Goal: Check status: Check status

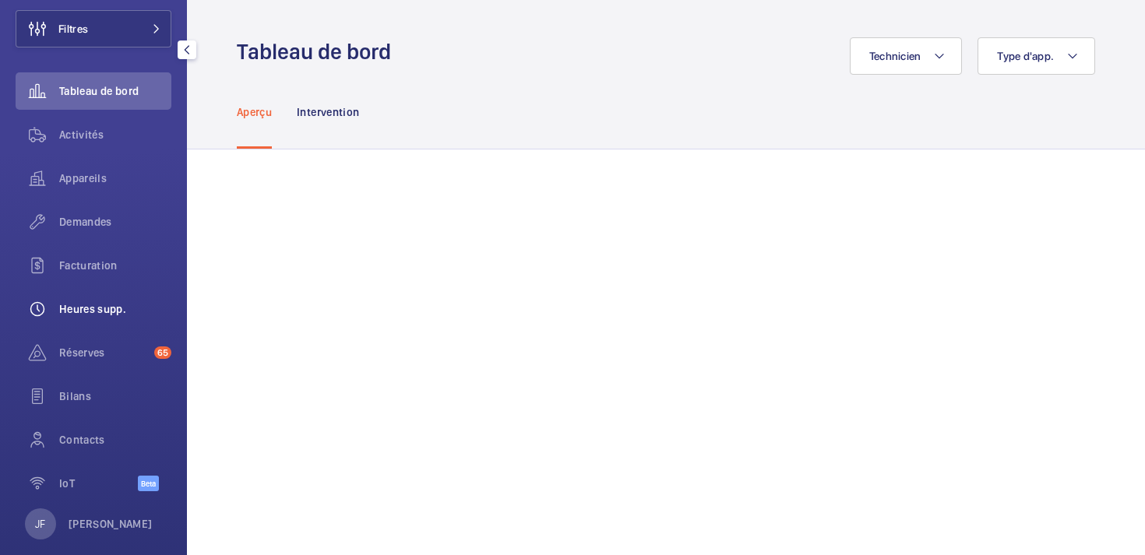
scroll to position [111, 0]
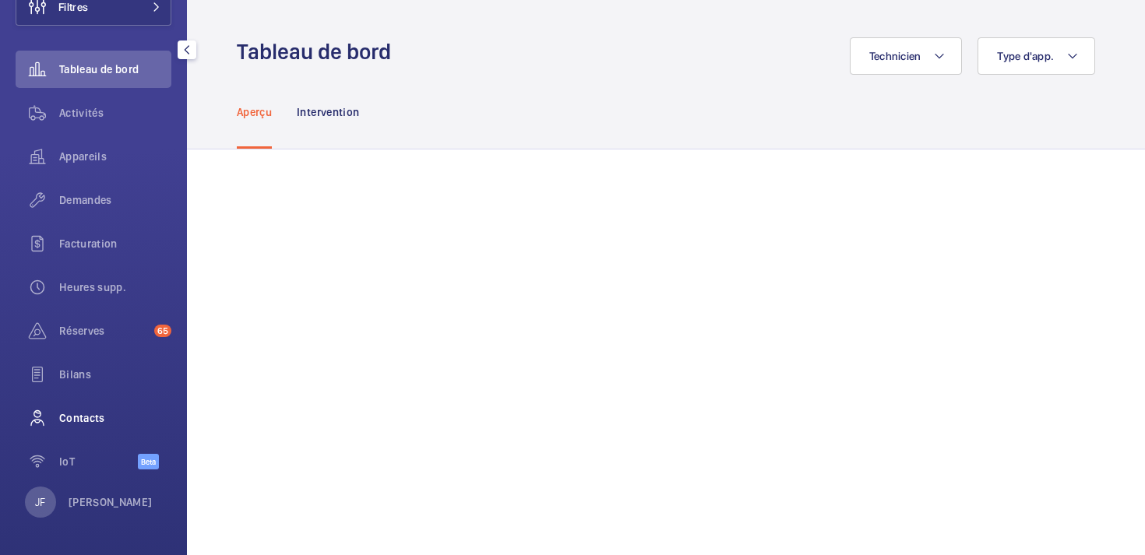
click at [115, 420] on span "Contacts" at bounding box center [115, 419] width 112 height 16
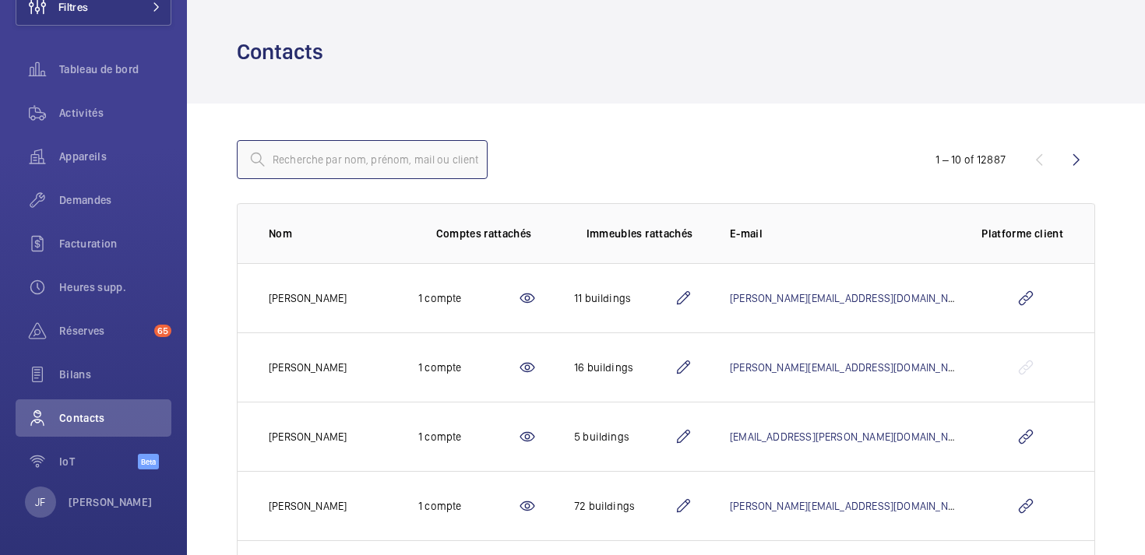
click at [380, 164] on input "text" at bounding box center [362, 159] width 251 height 39
click at [90, 115] on span "Activités" at bounding box center [115, 113] width 112 height 16
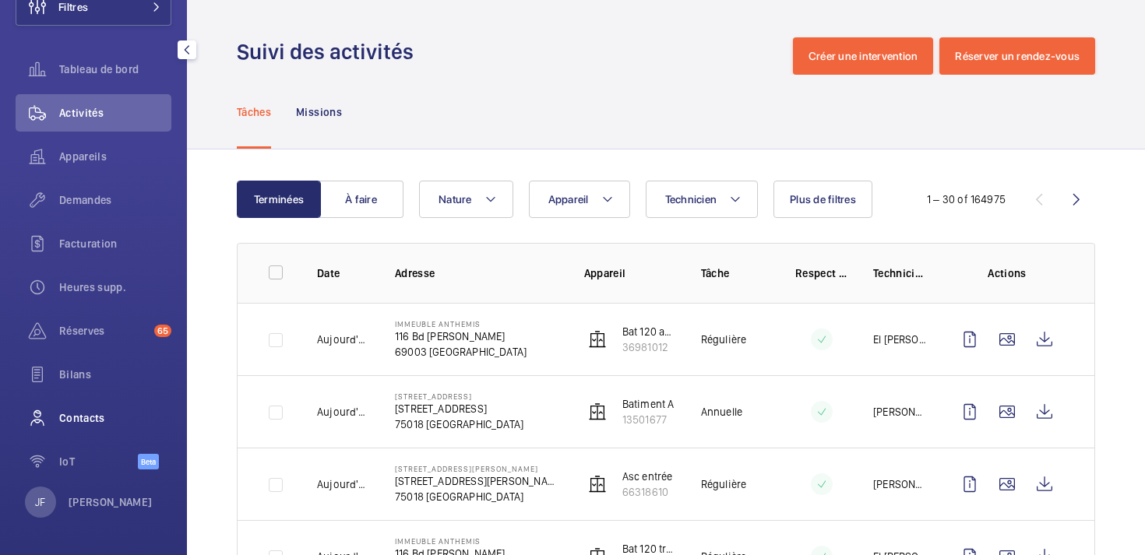
click at [76, 418] on span "Contacts" at bounding box center [115, 419] width 112 height 16
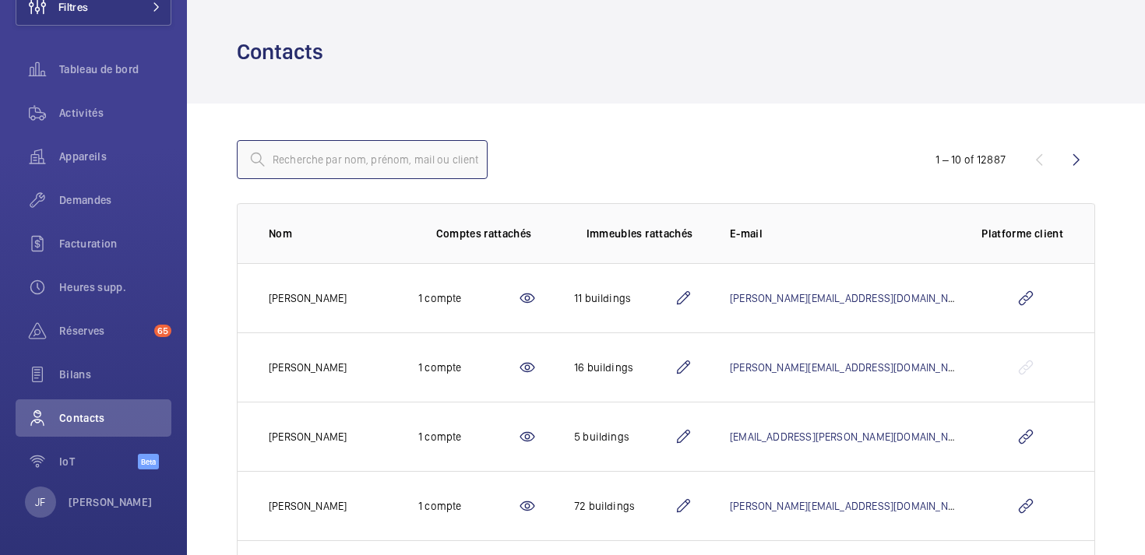
click at [343, 171] on input "text" at bounding box center [362, 159] width 251 height 39
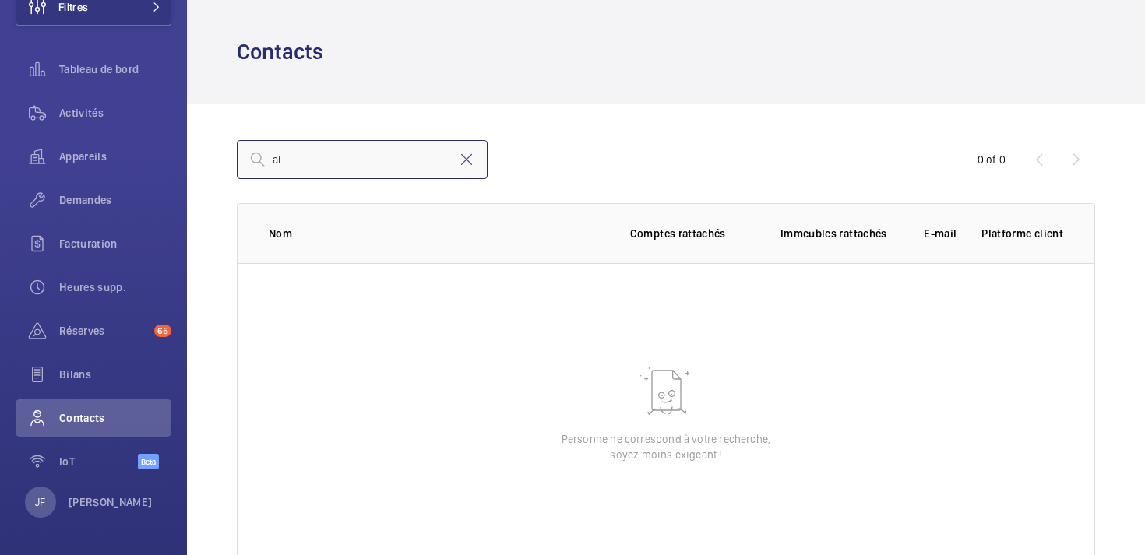
type input "a"
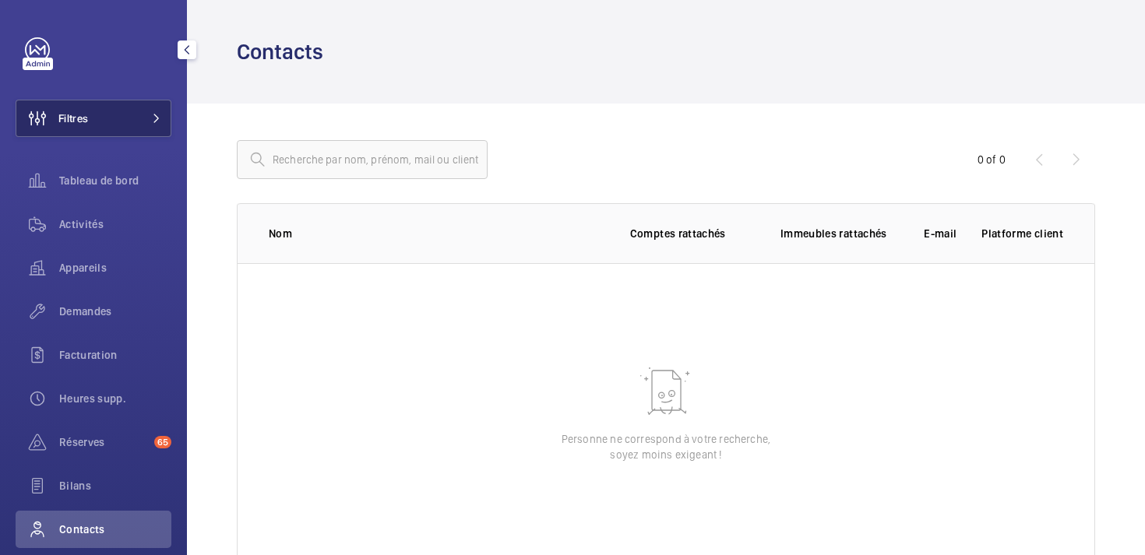
click at [109, 122] on button "Filtres" at bounding box center [94, 118] width 156 height 37
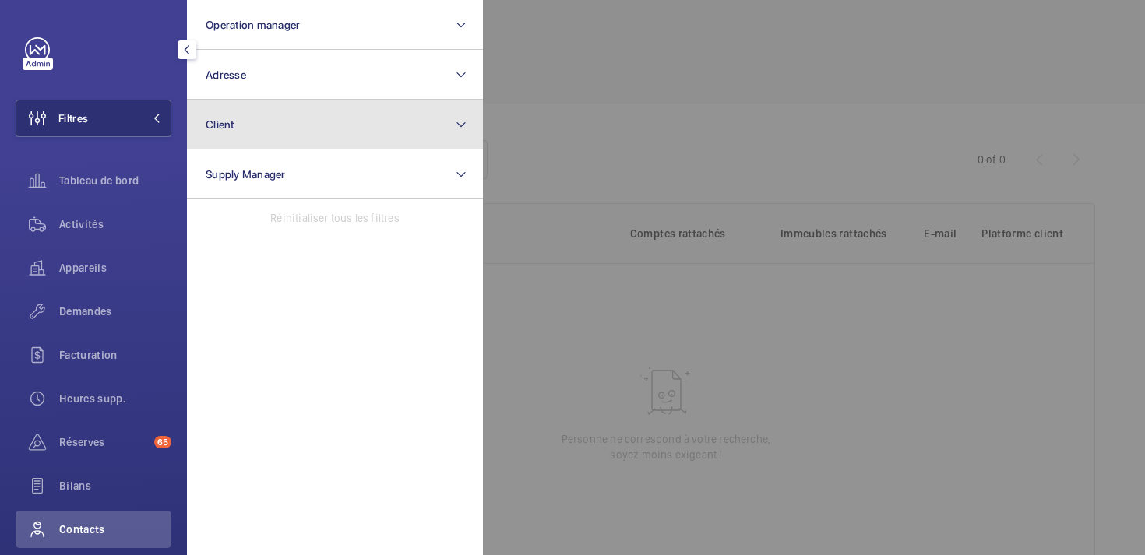
click at [300, 115] on button "Client" at bounding box center [335, 125] width 296 height 50
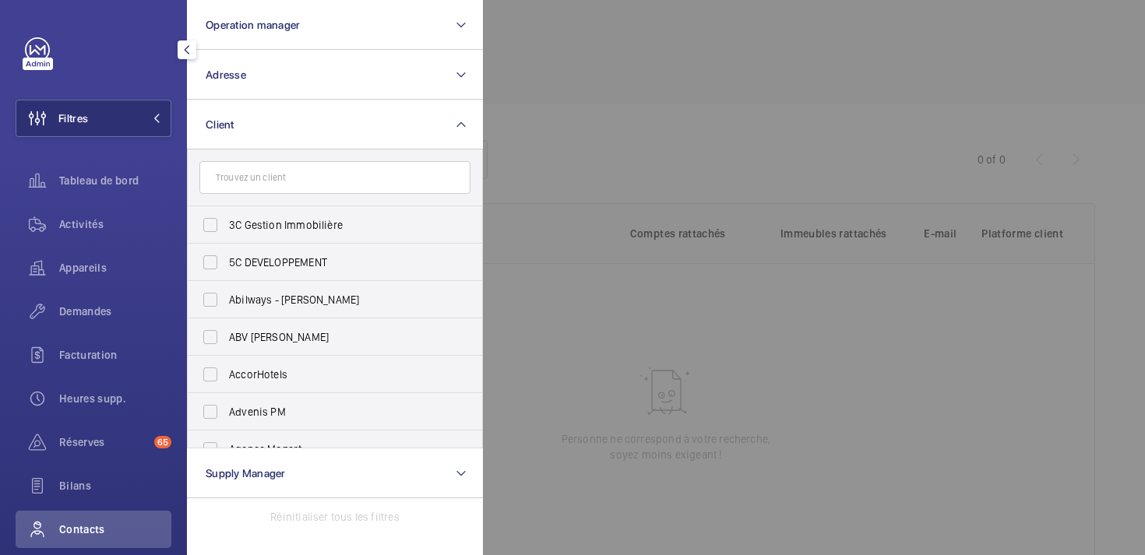
click at [305, 177] on input "text" at bounding box center [334, 177] width 271 height 33
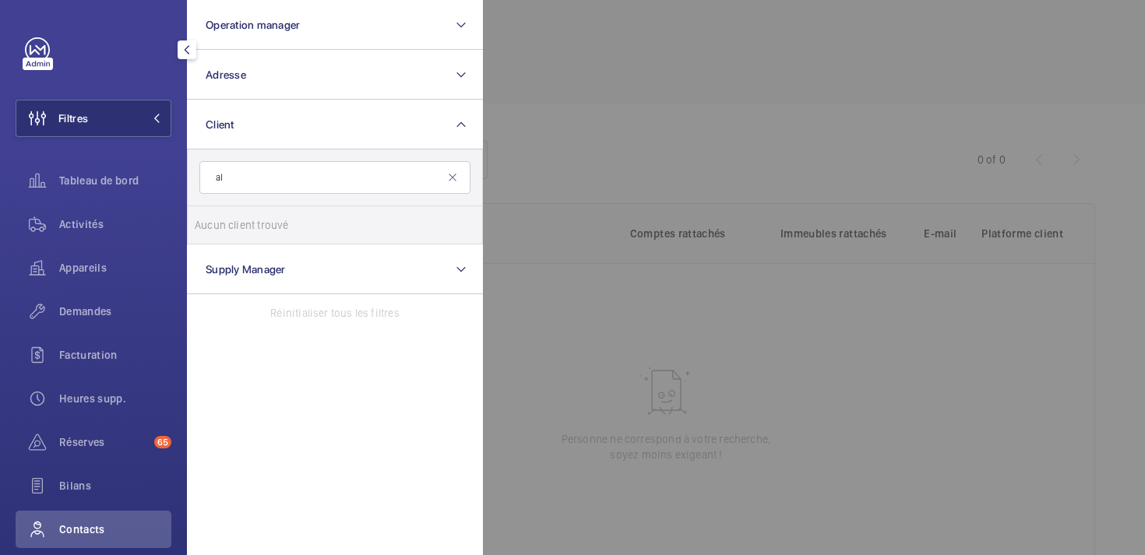
type input "a"
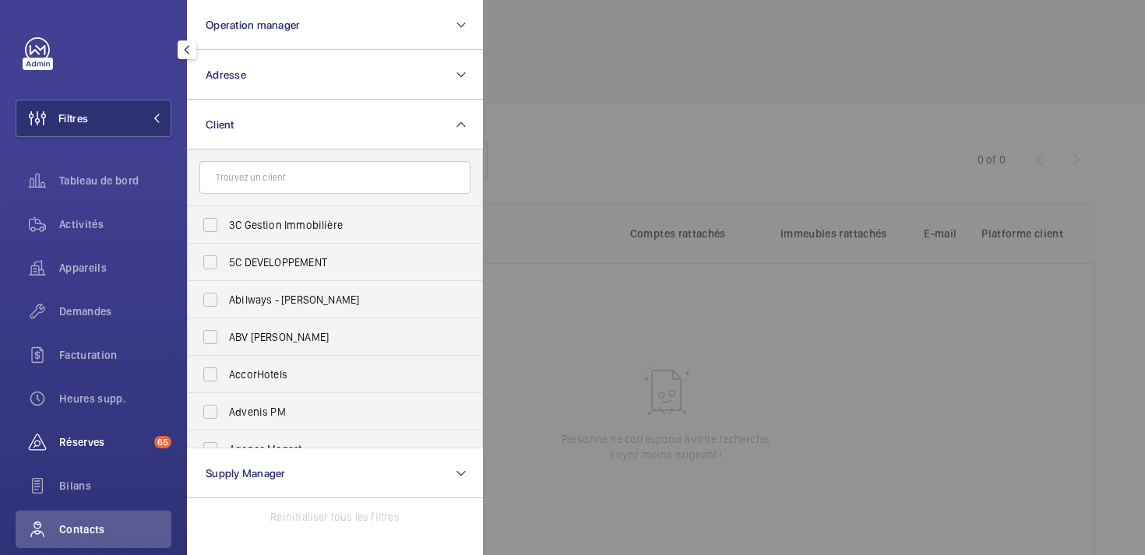
scroll to position [111, 0]
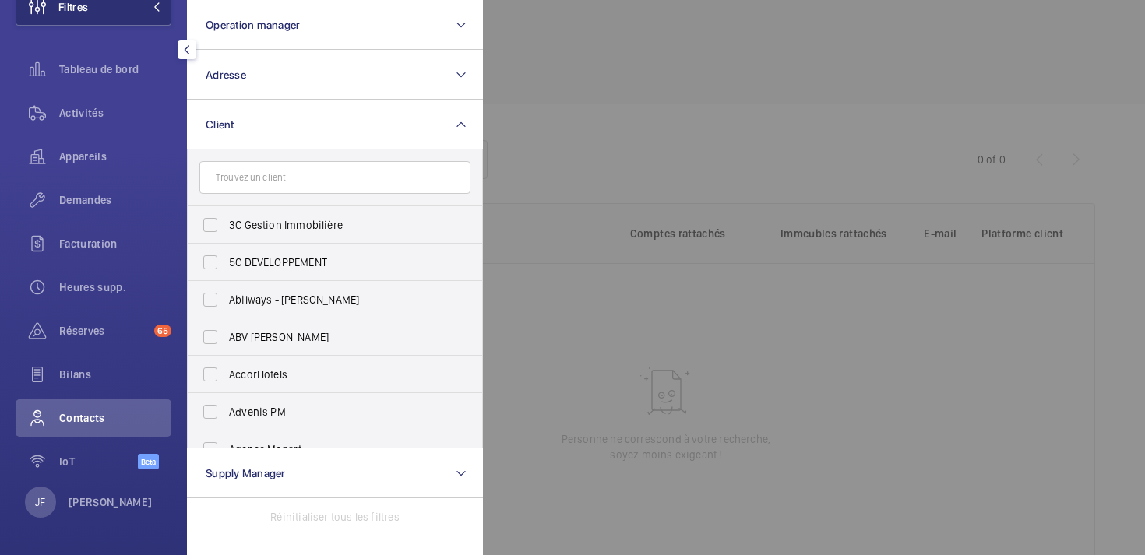
click at [96, 419] on span "Contacts" at bounding box center [115, 419] width 112 height 16
click at [604, 237] on div at bounding box center [1055, 277] width 1145 height 555
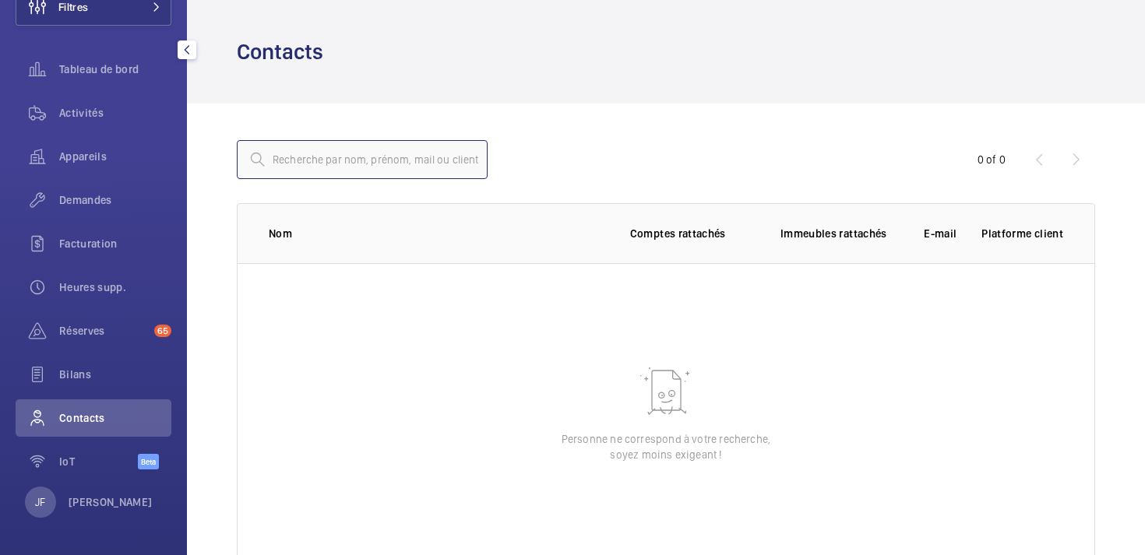
click at [337, 164] on input "text" at bounding box center [362, 159] width 251 height 39
type input "bart"
click at [96, 416] on span "Contacts" at bounding box center [115, 419] width 112 height 16
click at [468, 160] on mat-icon at bounding box center [466, 159] width 19 height 19
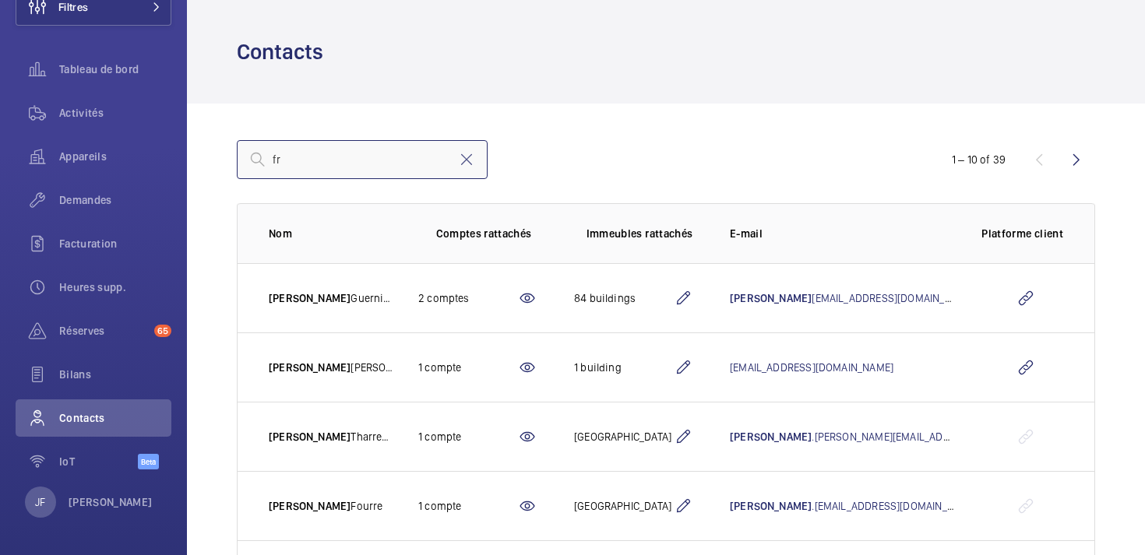
type input "f"
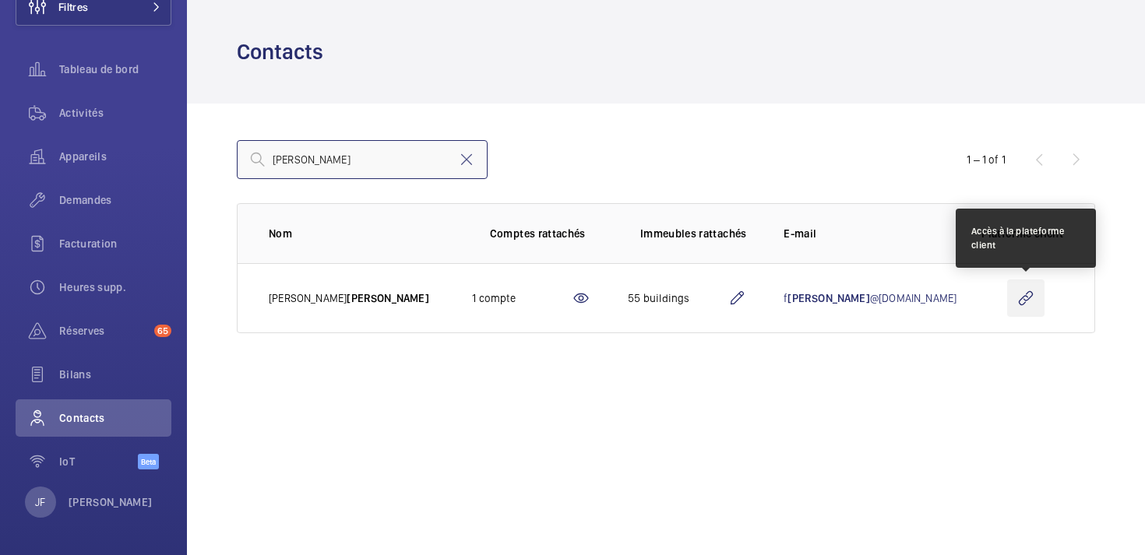
type input "nagel"
click at [1032, 294] on wm-front-icon-button at bounding box center [1025, 298] width 37 height 37
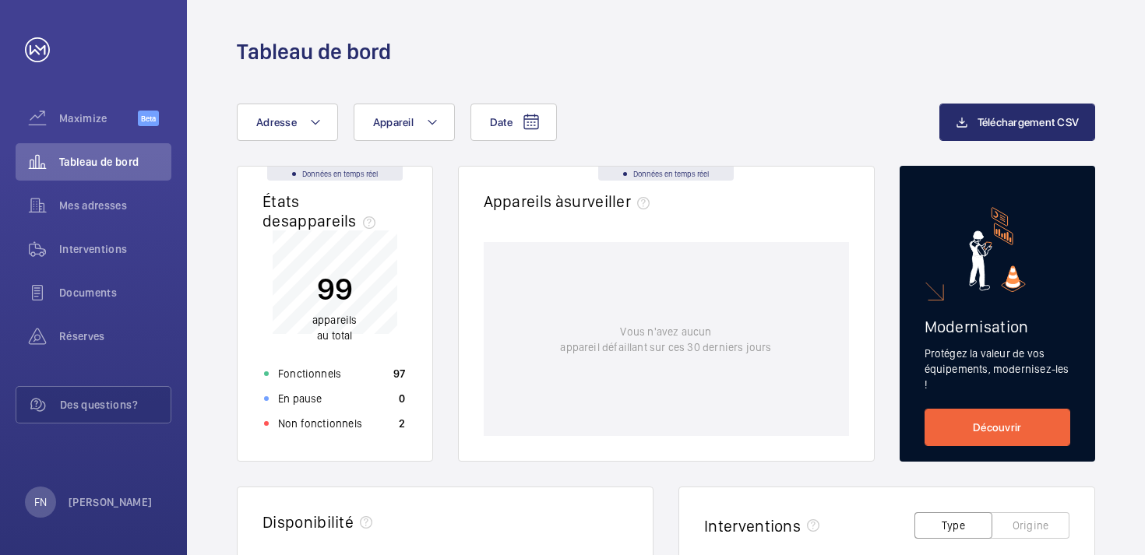
click at [524, 254] on div "Vous n'avez aucun appareil défaillant sur ces 30 derniers jours" at bounding box center [666, 339] width 365 height 194
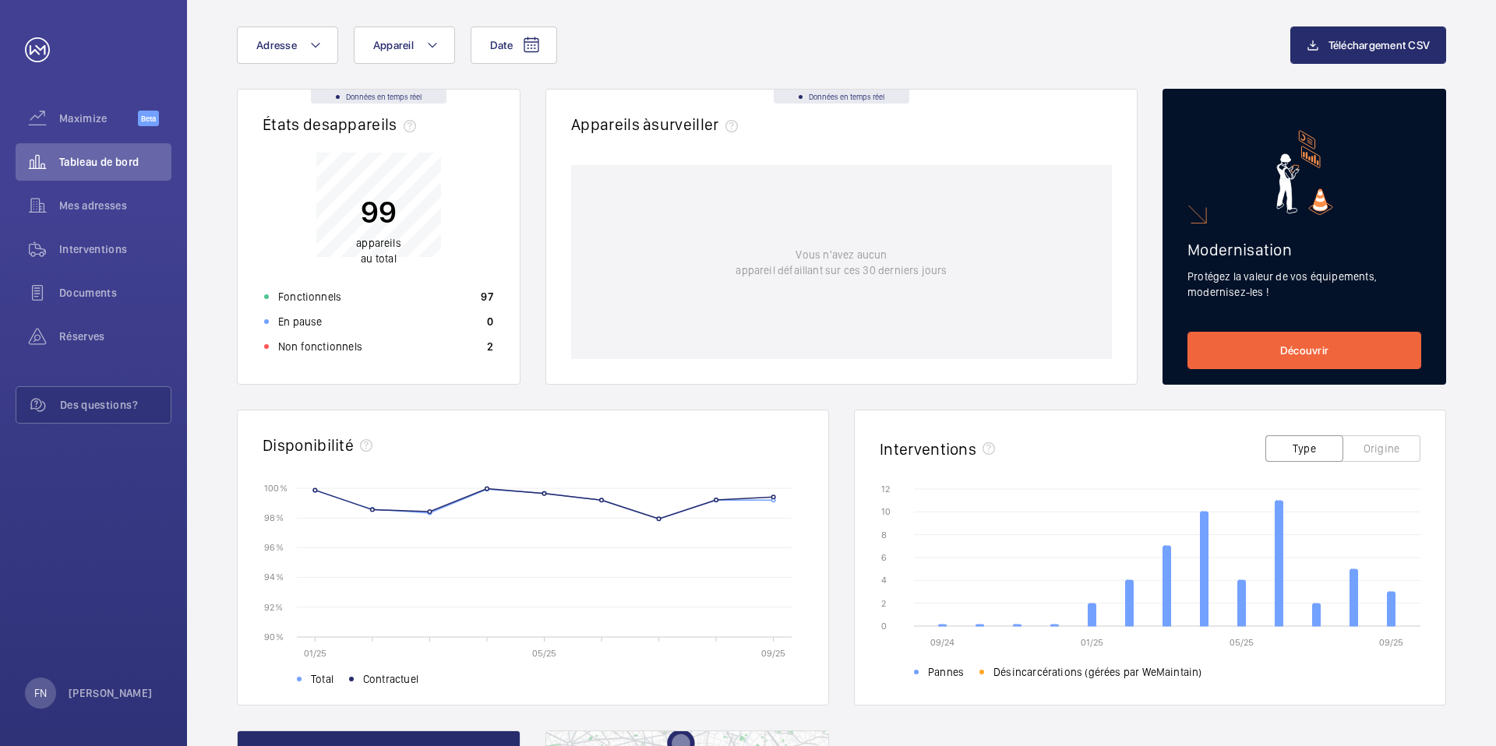
scroll to position [91, 0]
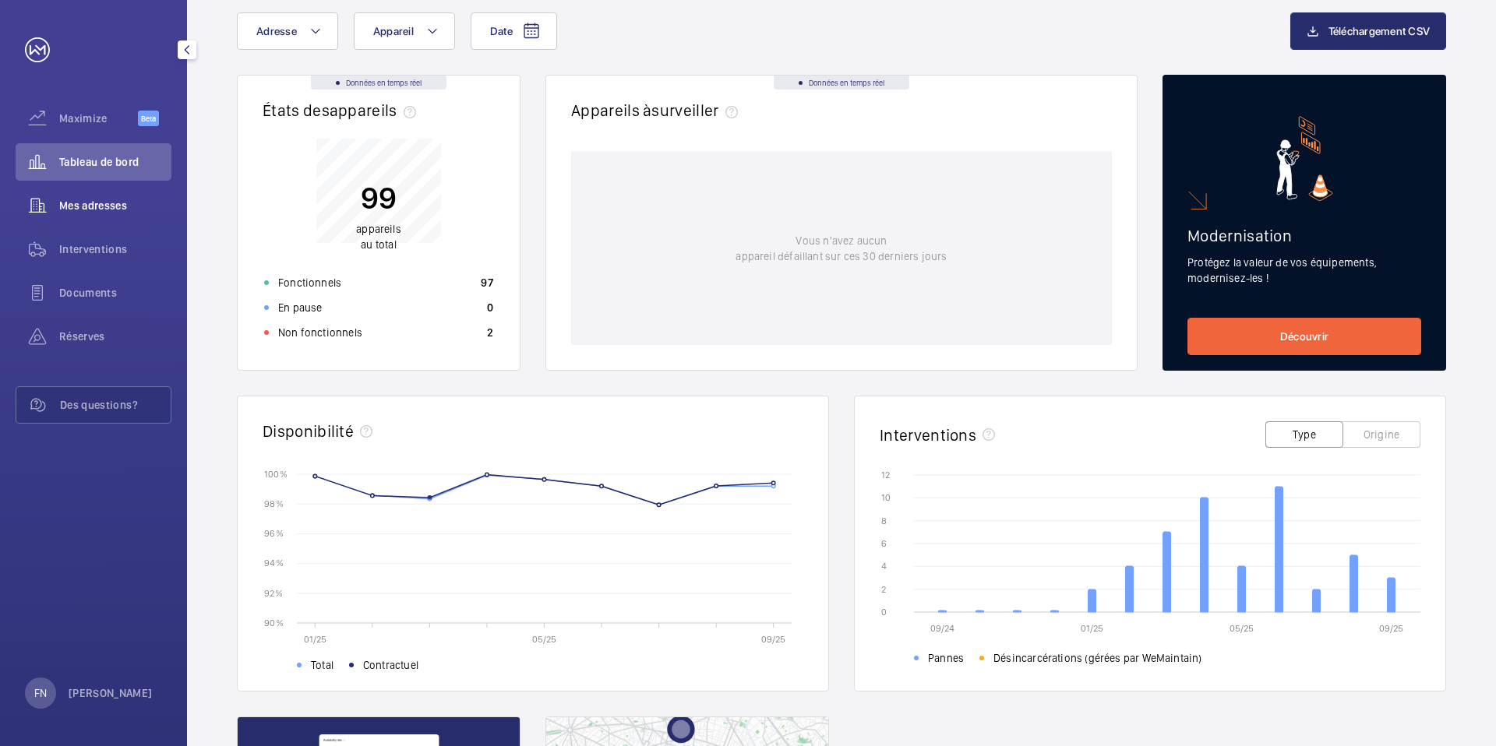
click at [120, 220] on div "Mes adresses" at bounding box center [94, 205] width 156 height 37
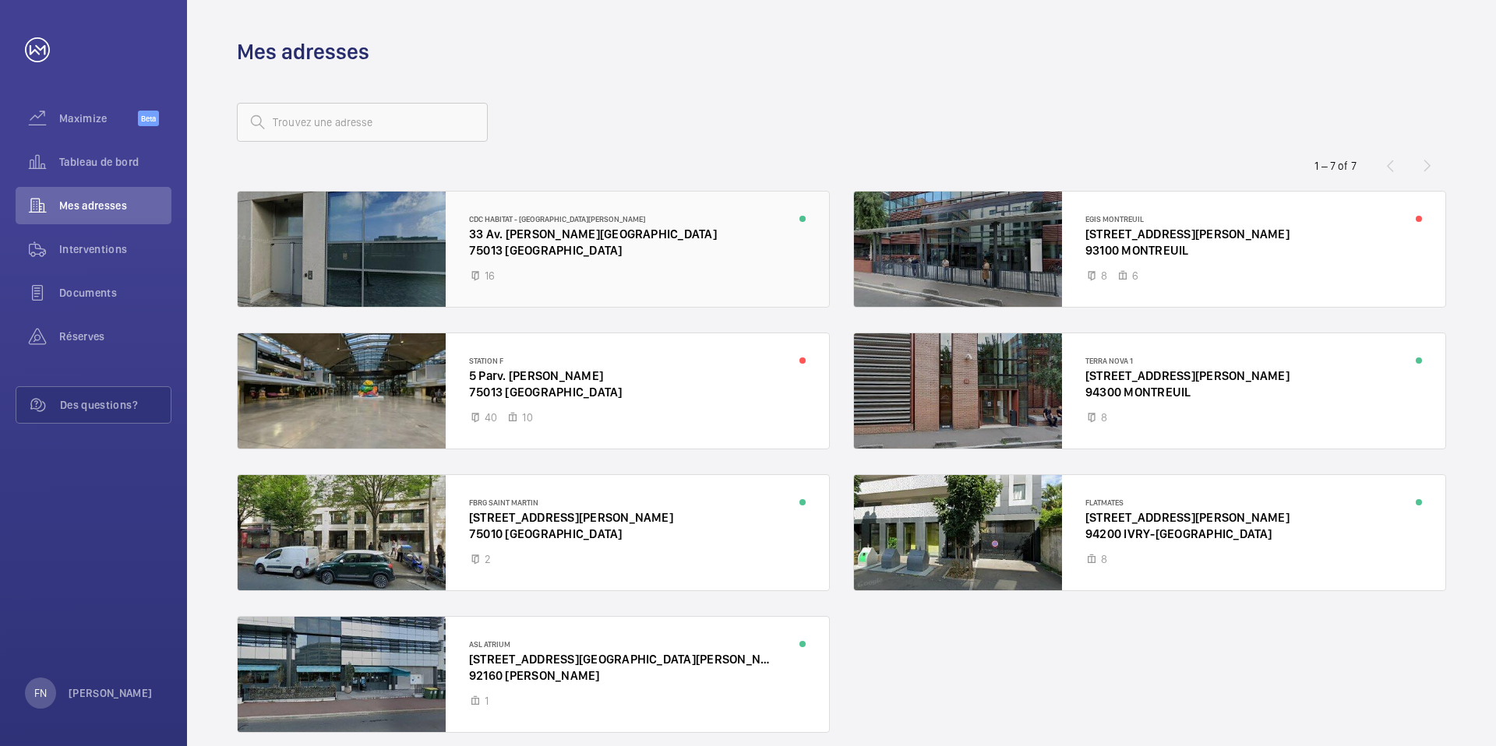
click at [538, 282] on div at bounding box center [533, 249] width 591 height 115
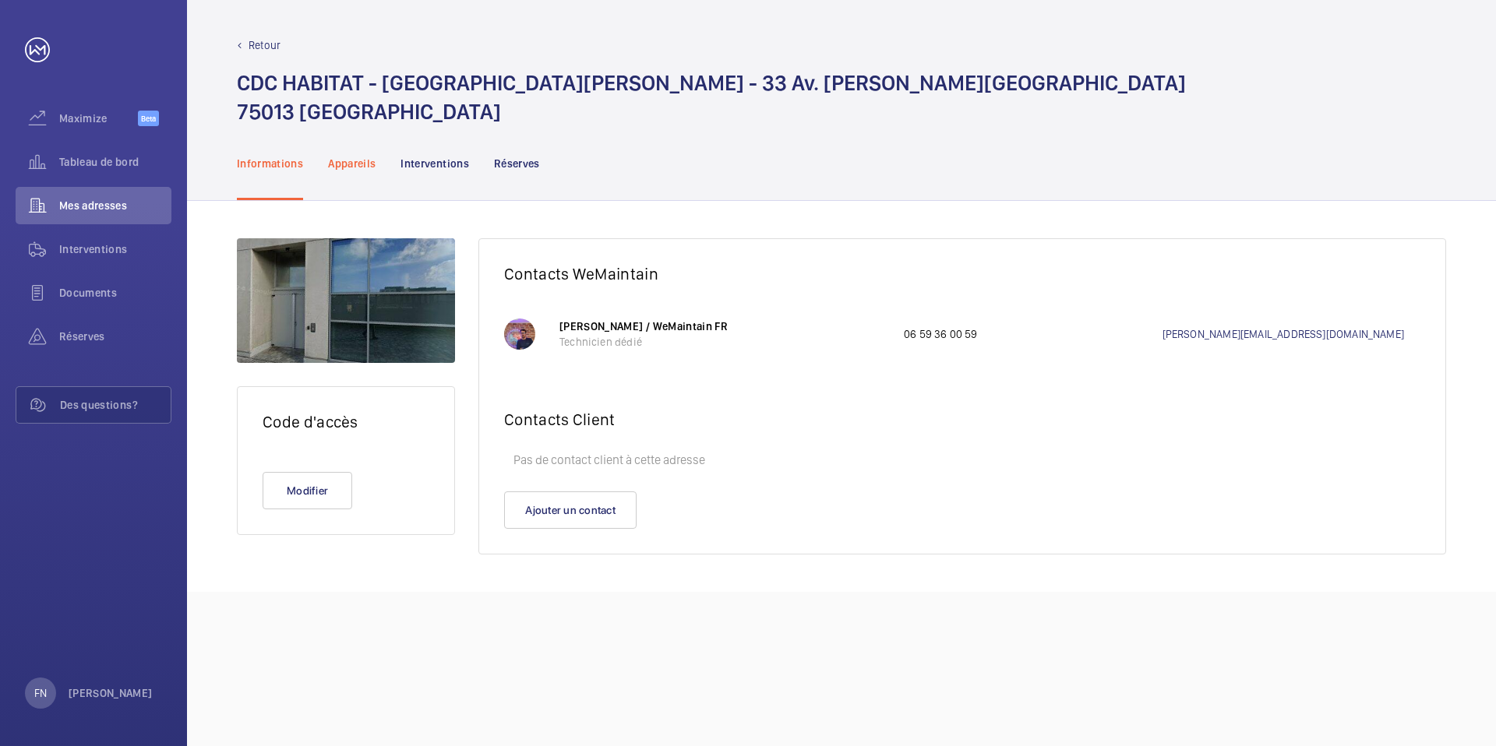
click at [354, 178] on div "Appareils" at bounding box center [352, 163] width 48 height 74
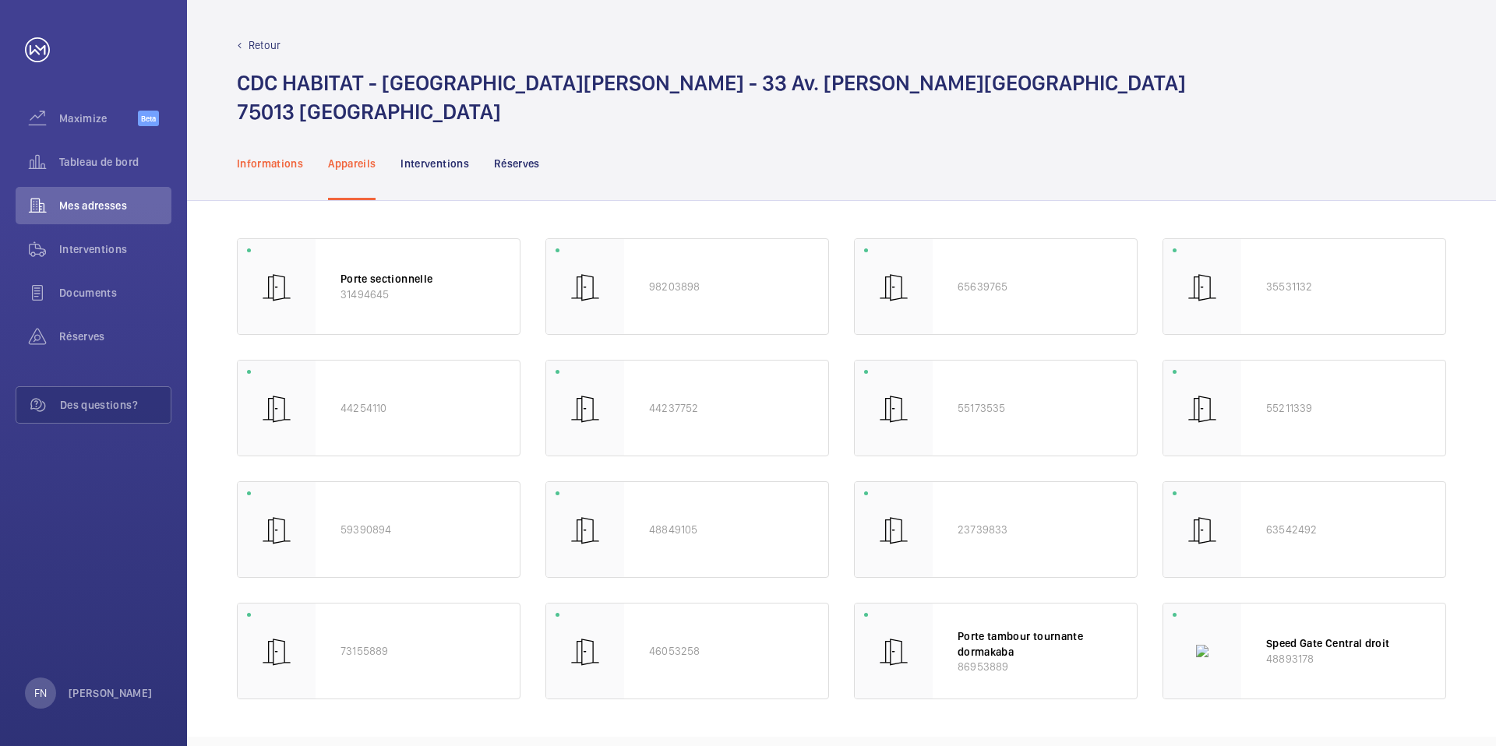
click at [288, 169] on p "Informations" at bounding box center [270, 164] width 66 height 16
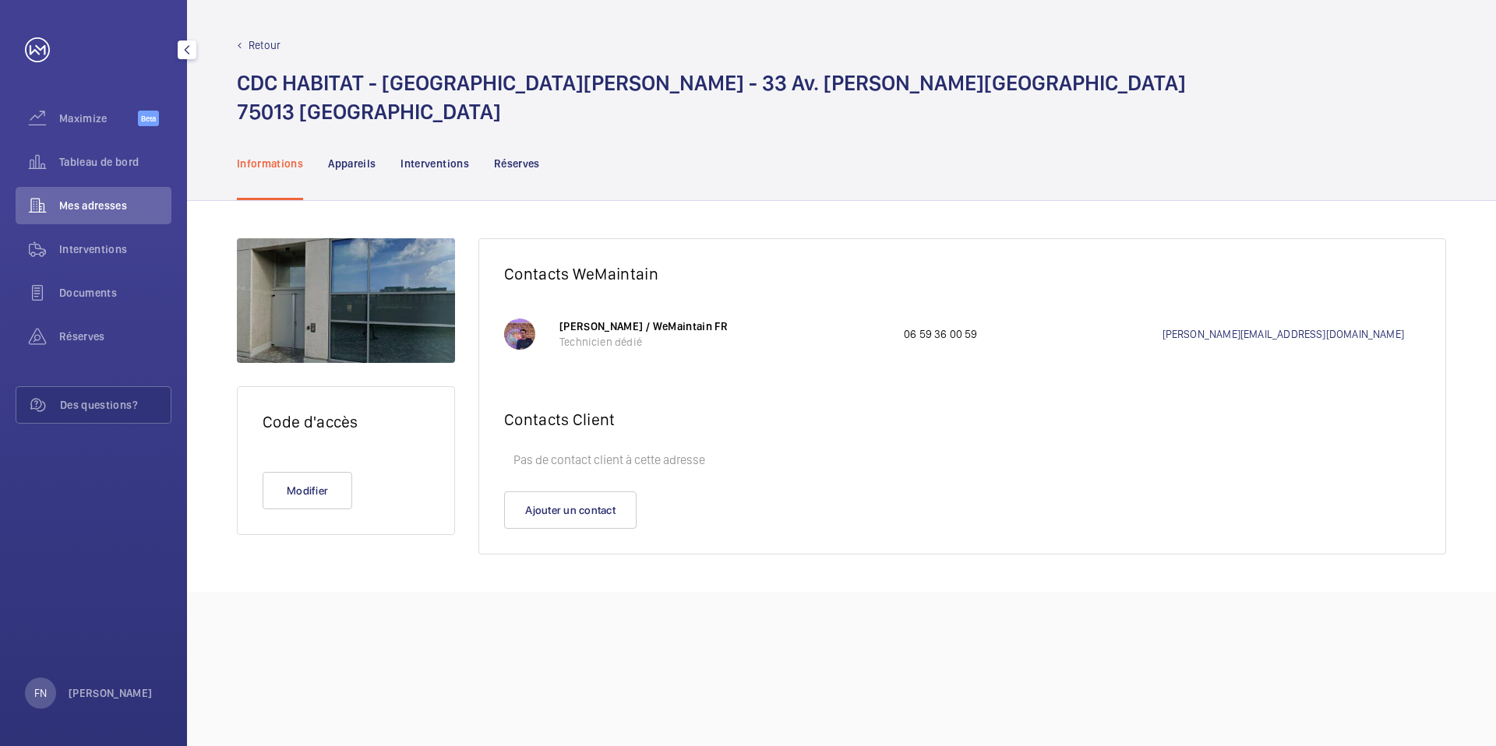
click at [86, 217] on div "Mes adresses" at bounding box center [94, 205] width 156 height 37
click at [113, 172] on div "Tableau de bord" at bounding box center [94, 161] width 156 height 37
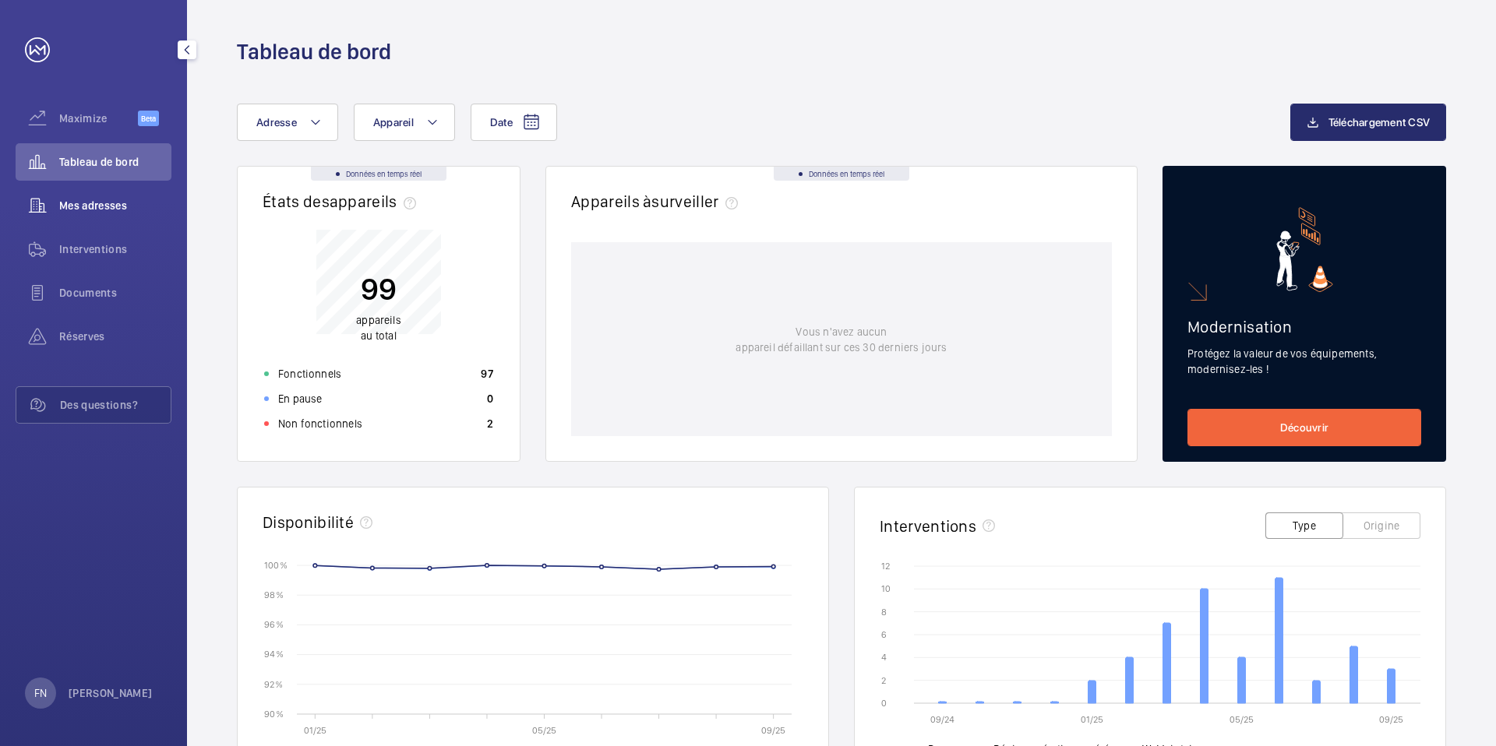
click at [106, 199] on span "Mes adresses" at bounding box center [115, 206] width 112 height 16
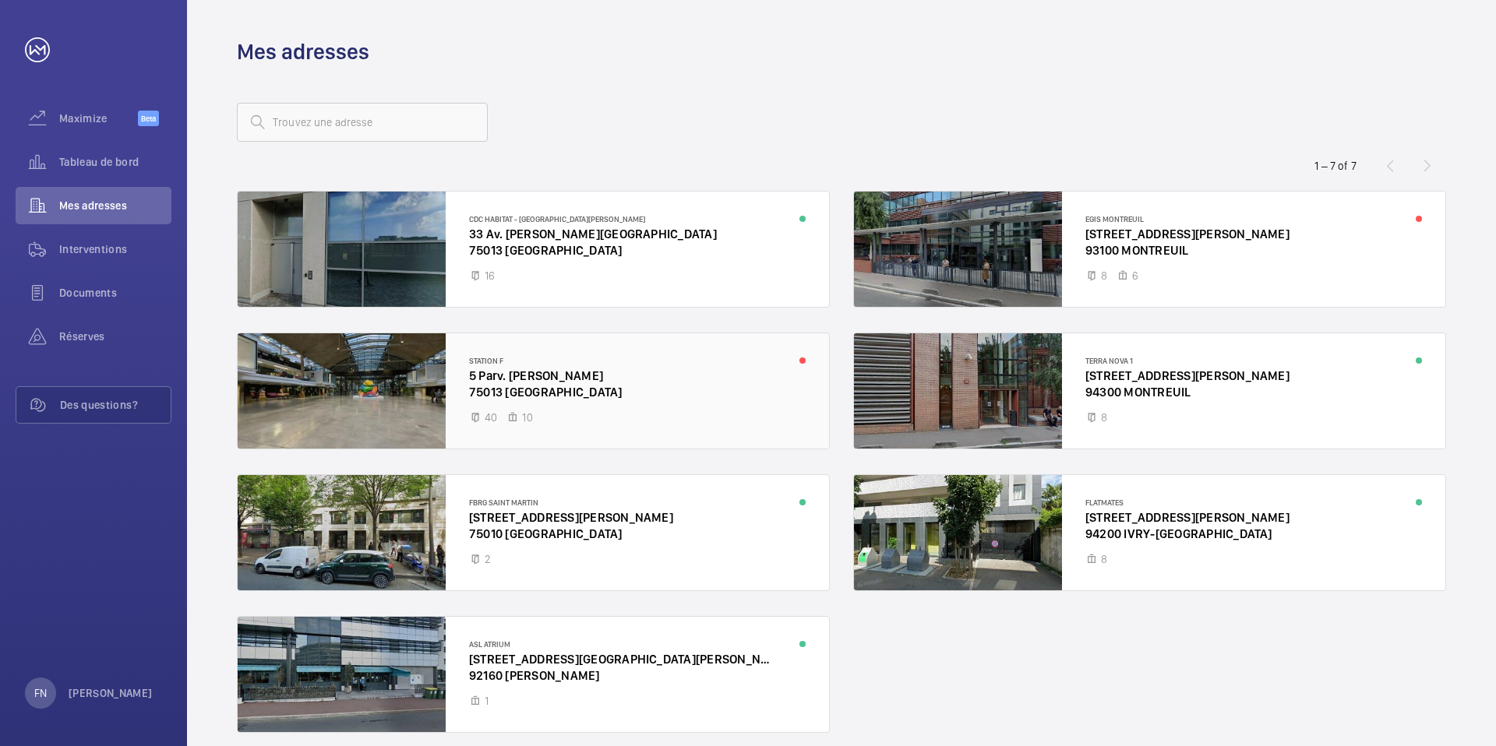
click at [594, 385] on div at bounding box center [533, 390] width 591 height 115
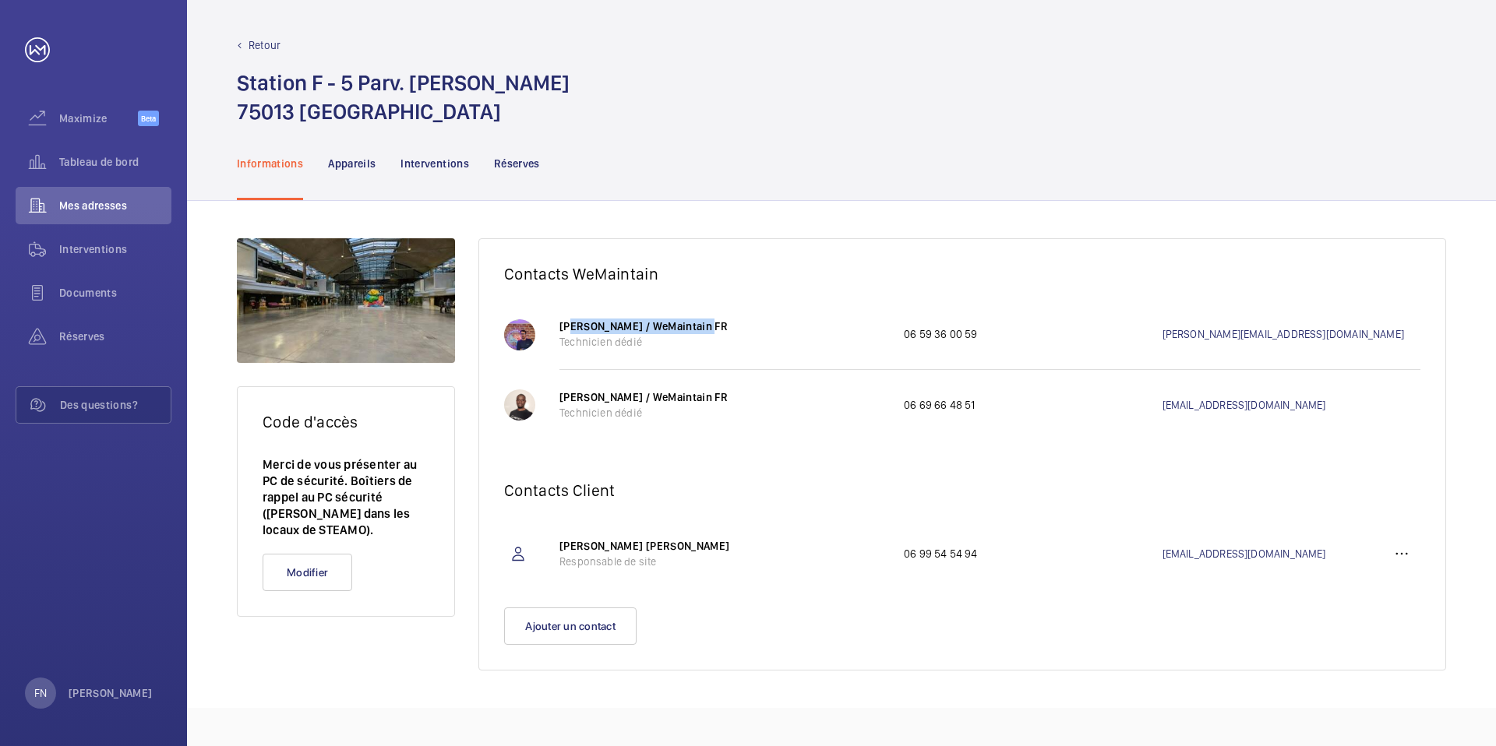
drag, startPoint x: 564, startPoint y: 328, endPoint x: 700, endPoint y: 328, distance: 135.5
click at [700, 328] on p "[PERSON_NAME] / WeMaintain FR" at bounding box center [723, 327] width 329 height 16
drag, startPoint x: 565, startPoint y: 400, endPoint x: 740, endPoint y: 400, distance: 175.3
click at [740, 400] on p "[PERSON_NAME] / WeMaintain FR" at bounding box center [723, 398] width 329 height 16
click at [362, 174] on div "Appareils" at bounding box center [352, 163] width 48 height 74
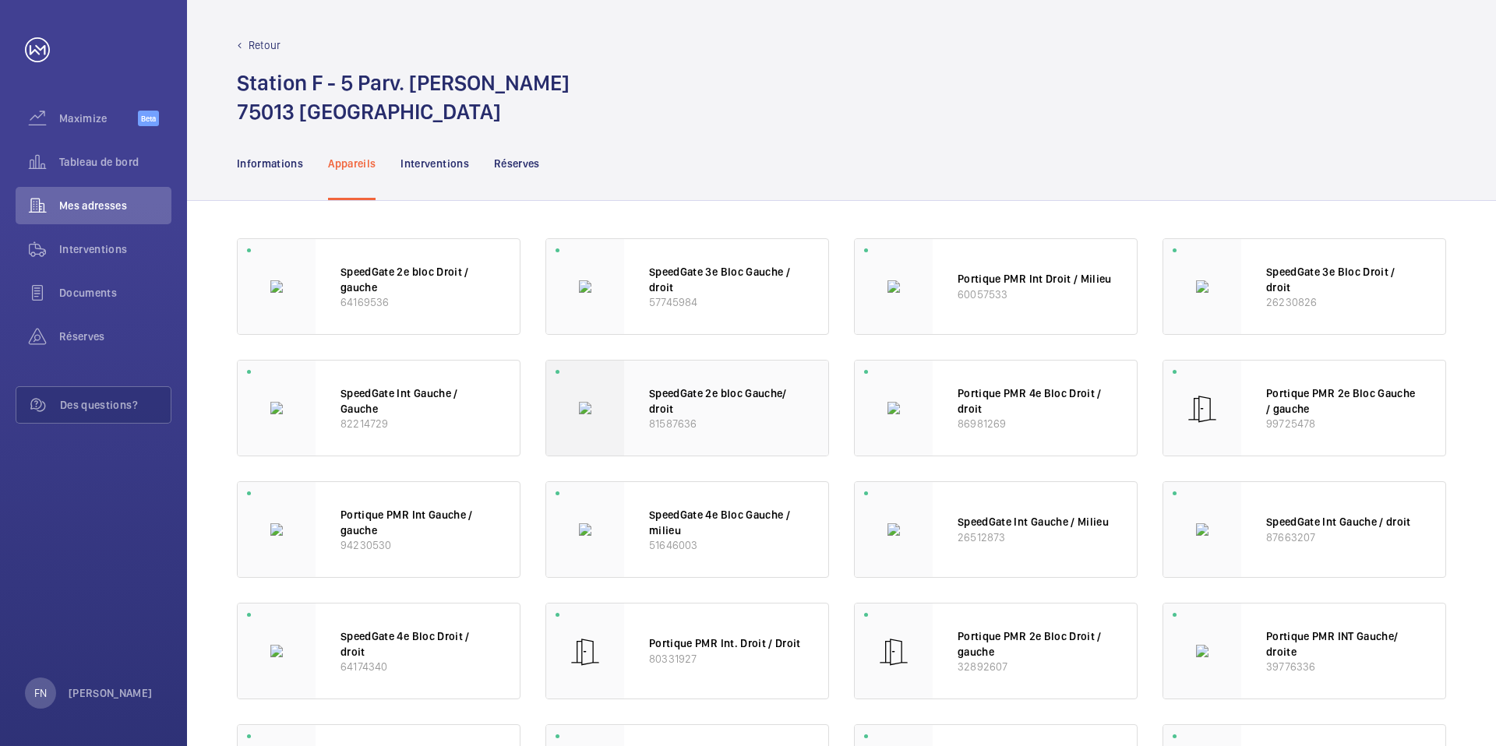
scroll to position [55, 0]
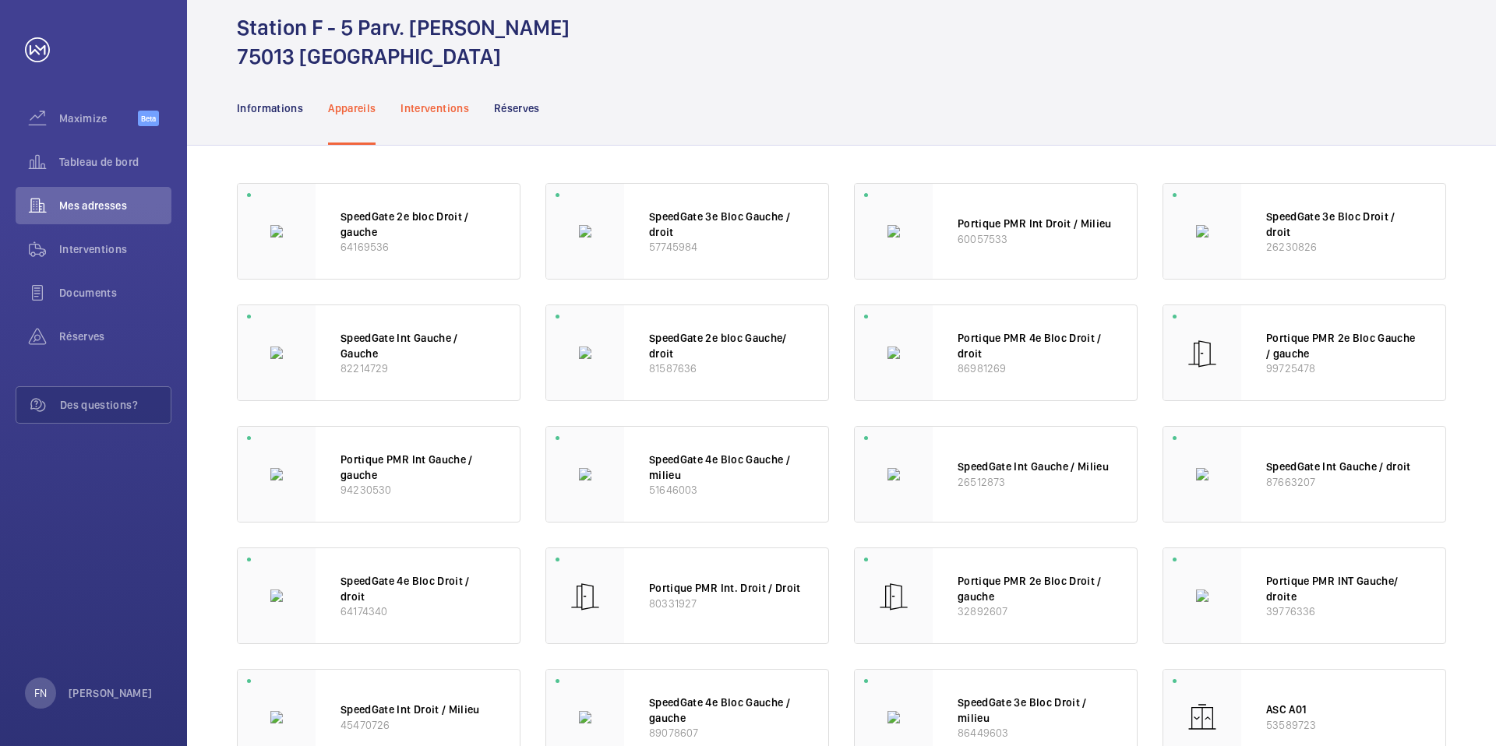
click at [451, 119] on div "Interventions" at bounding box center [434, 108] width 69 height 74
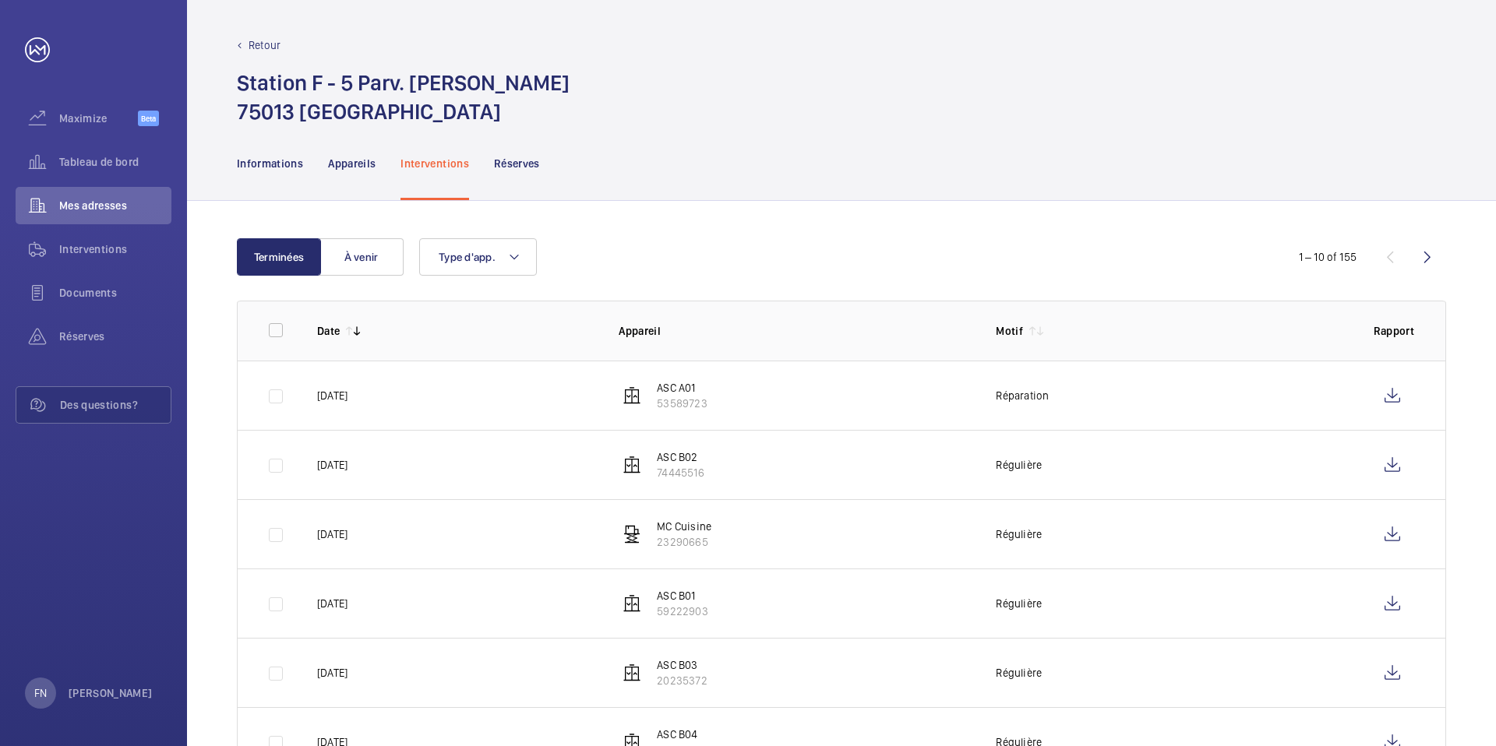
scroll to position [96, 0]
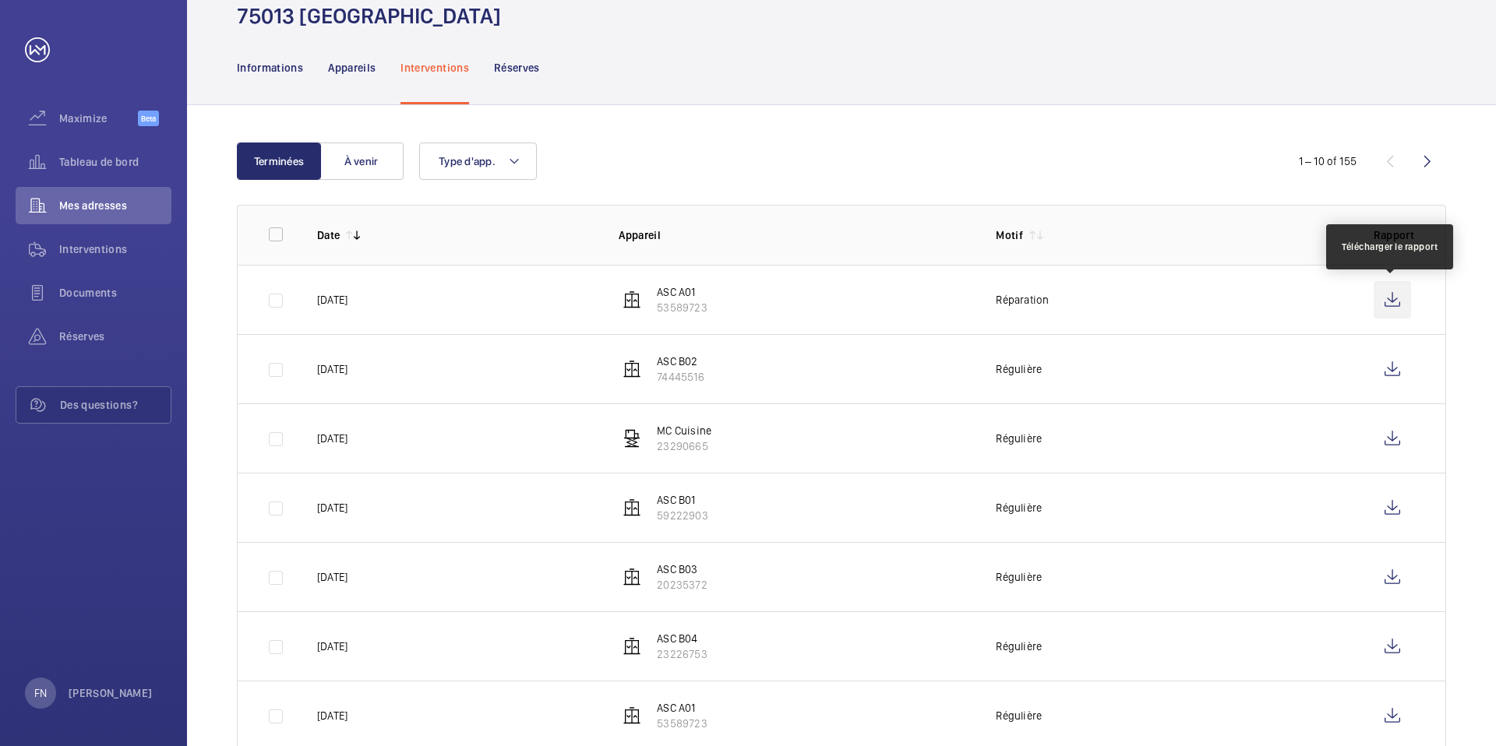
click at [1144, 297] on wm-front-icon-button at bounding box center [1391, 299] width 37 height 37
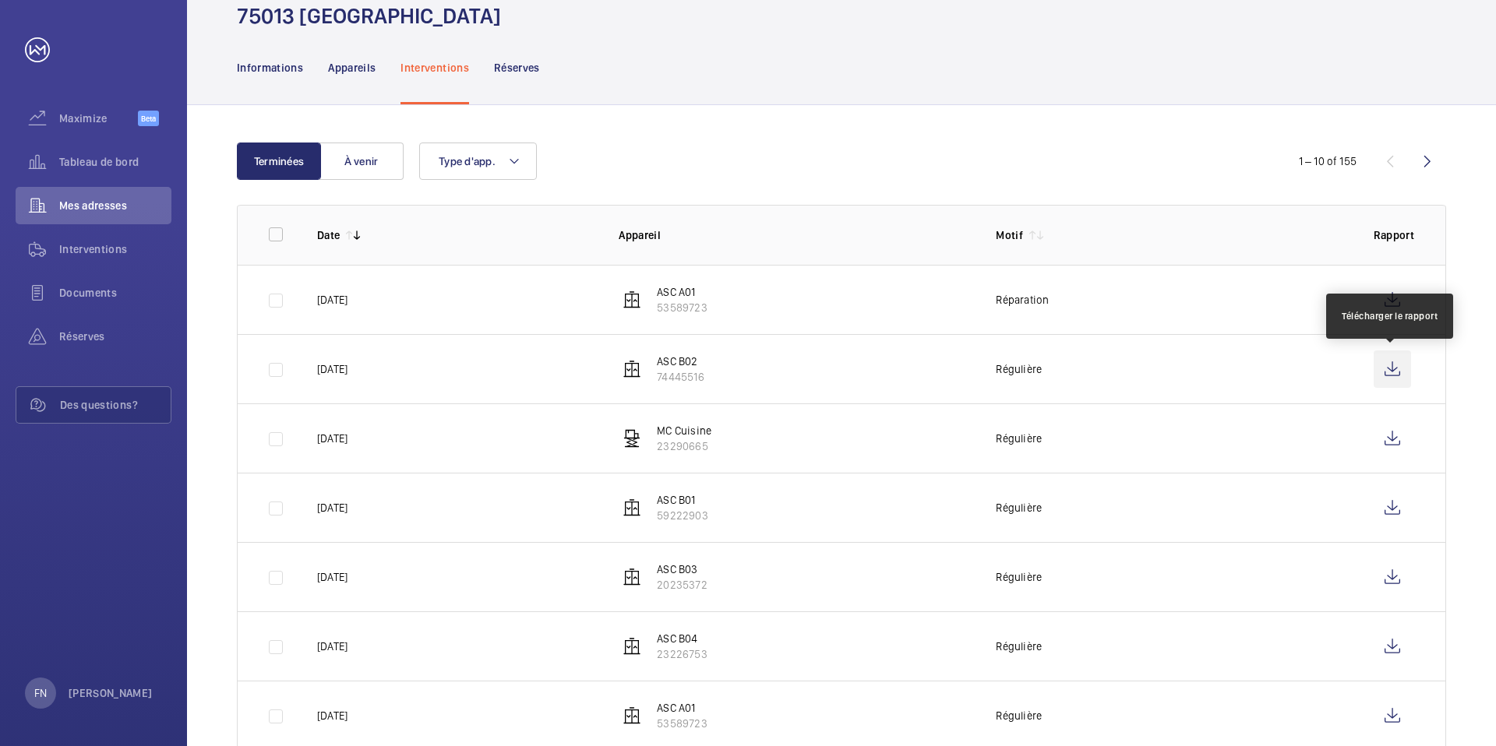
click at [1144, 375] on wm-front-icon-button at bounding box center [1391, 369] width 37 height 37
click at [117, 336] on span "Réserves" at bounding box center [115, 337] width 112 height 16
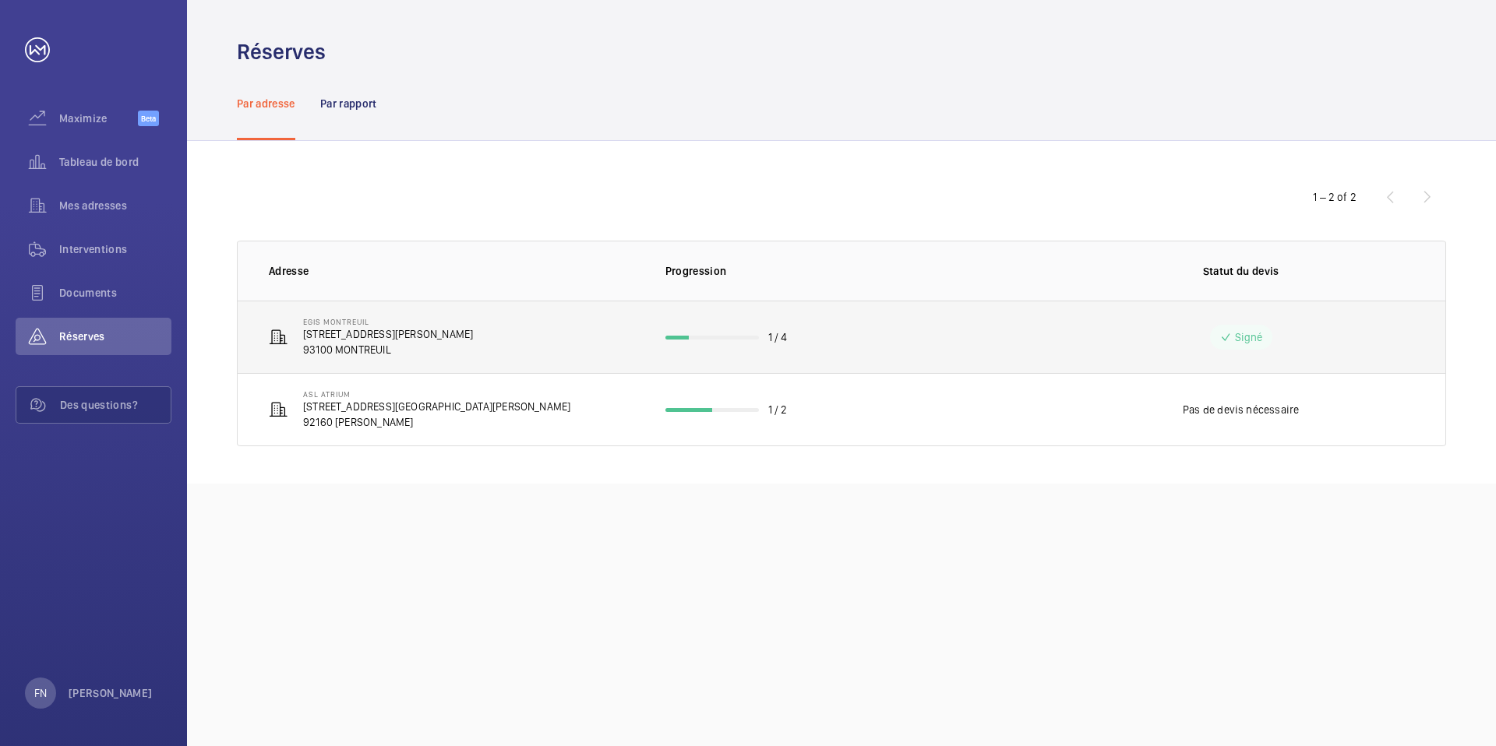
click at [354, 340] on p "[STREET_ADDRESS][PERSON_NAME]" at bounding box center [388, 334] width 170 height 16
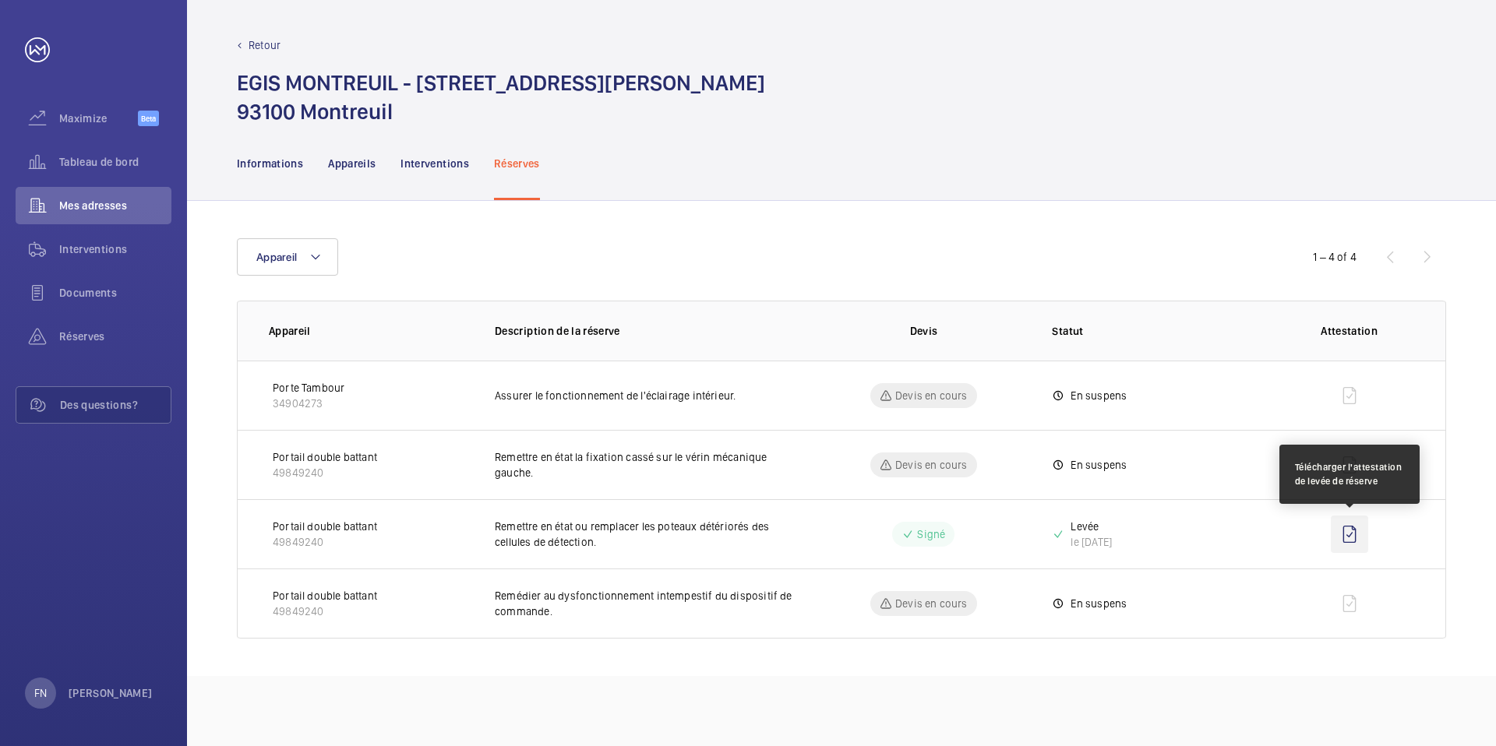
click at [1144, 538] on wm-front-icon-button at bounding box center [1349, 534] width 37 height 37
click at [98, 256] on span "Interventions" at bounding box center [115, 249] width 112 height 16
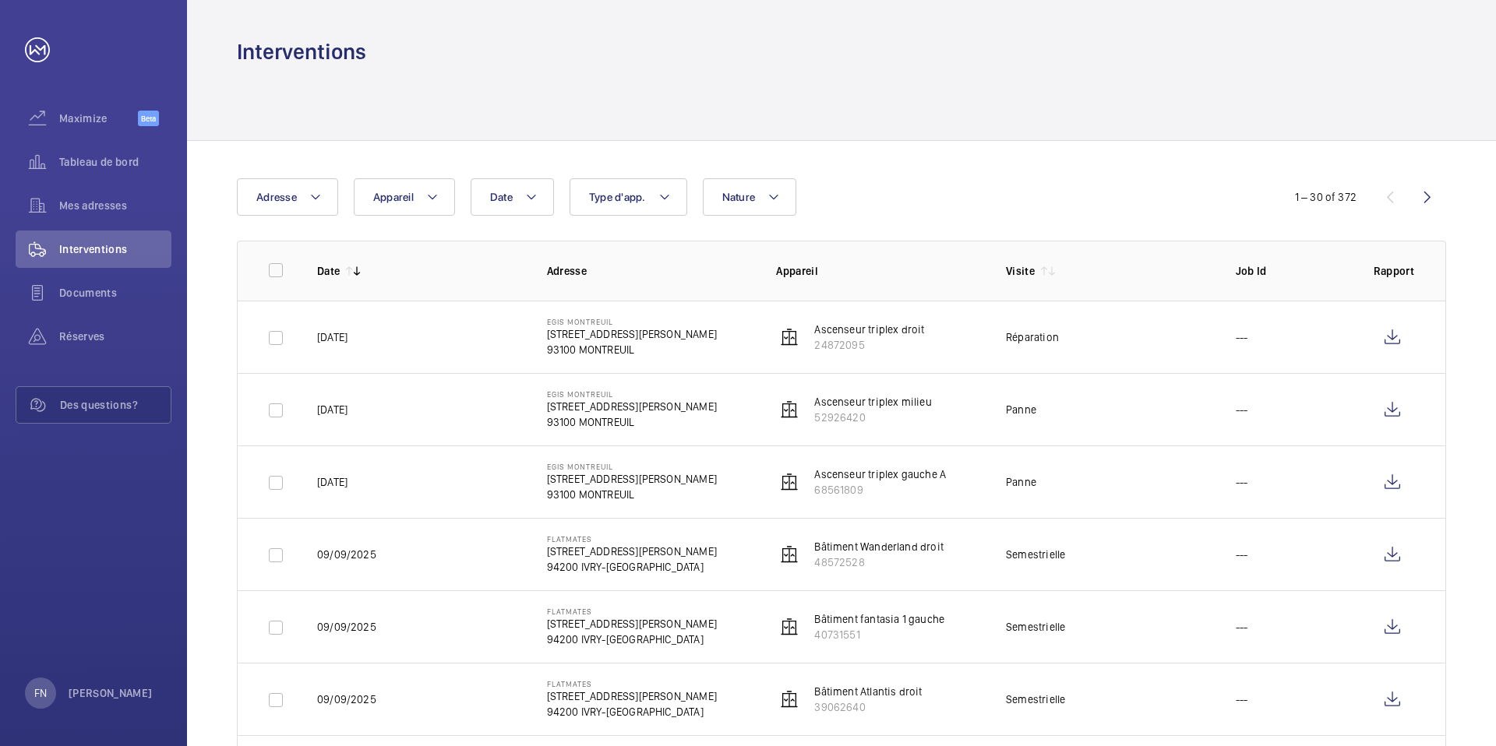
scroll to position [76, 0]
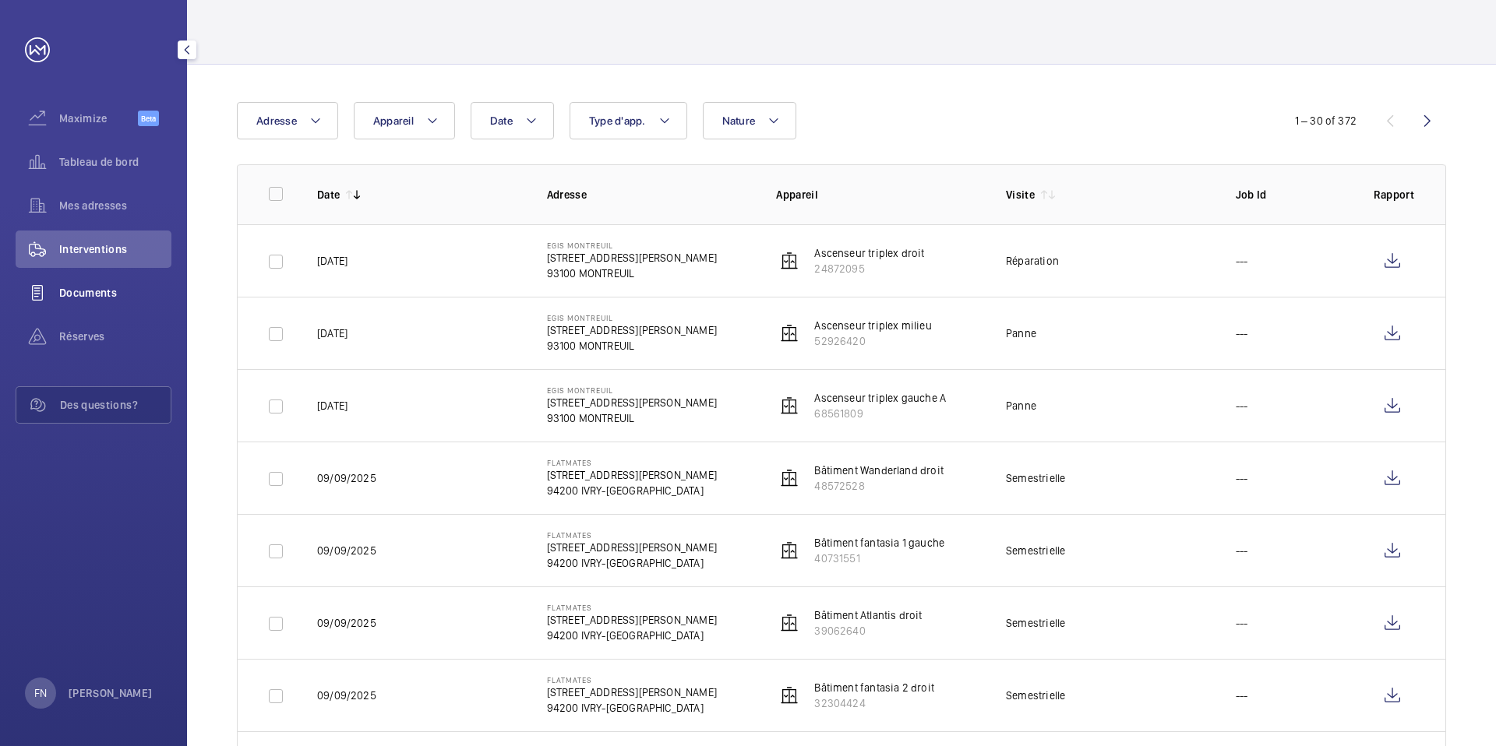
click at [132, 302] on div "Documents" at bounding box center [94, 292] width 156 height 37
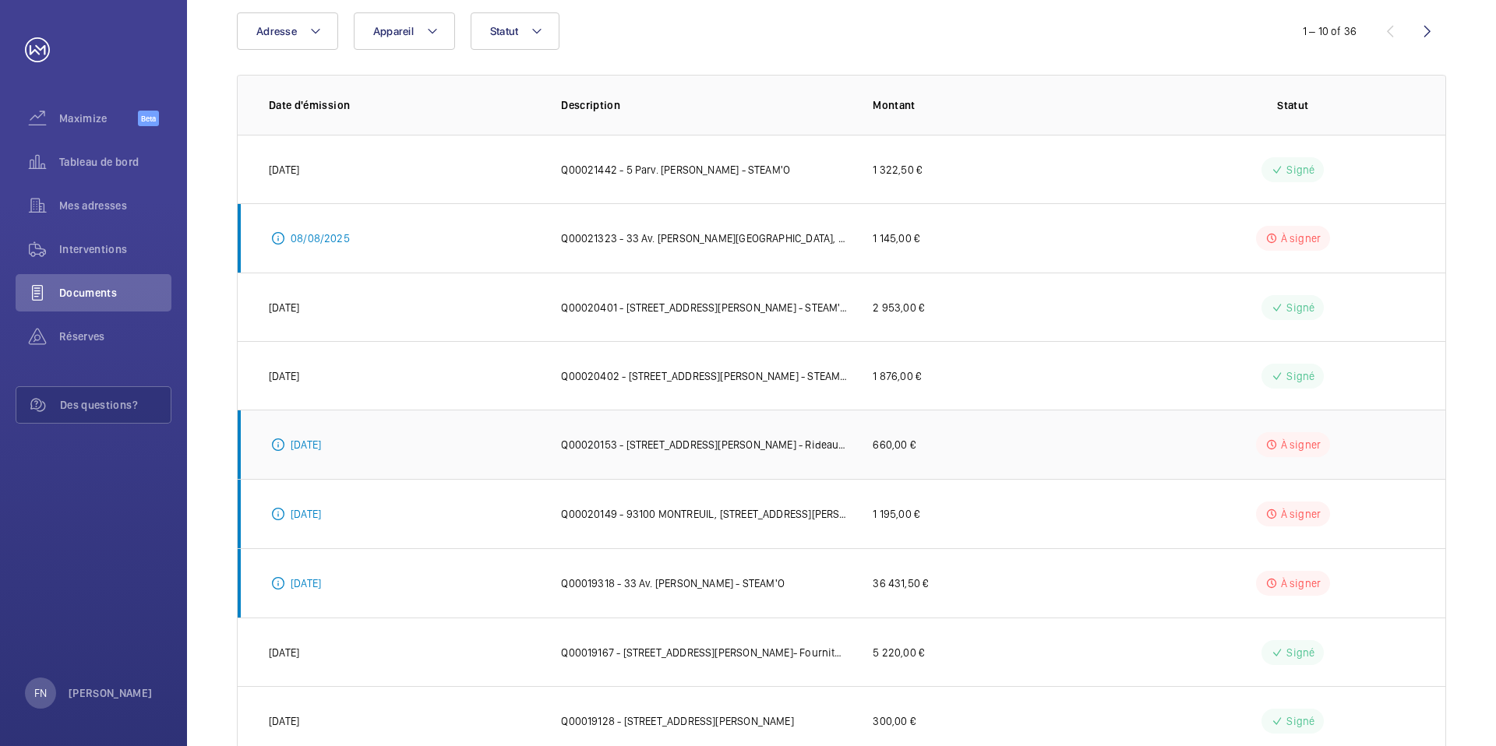
scroll to position [161, 0]
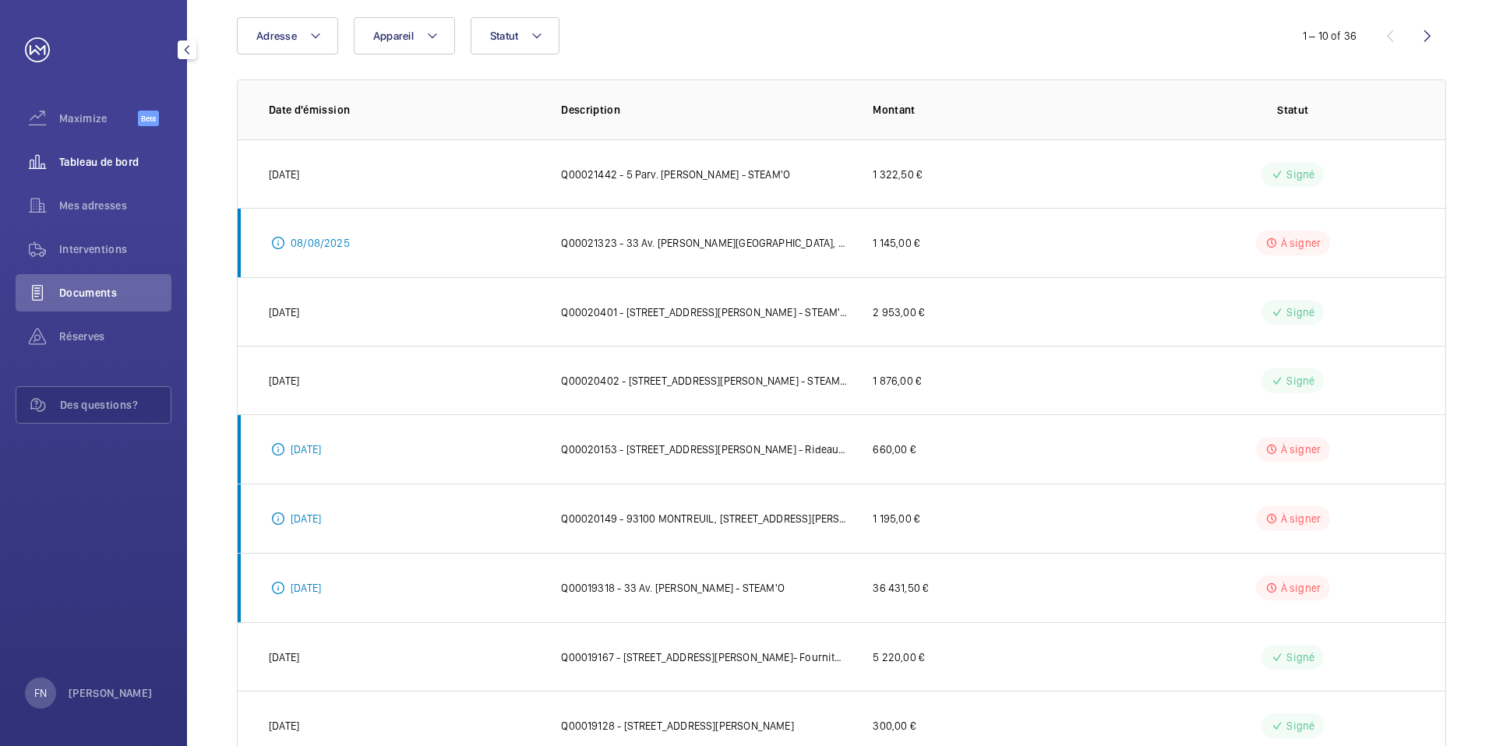
click at [114, 174] on div "Tableau de bord" at bounding box center [94, 161] width 156 height 37
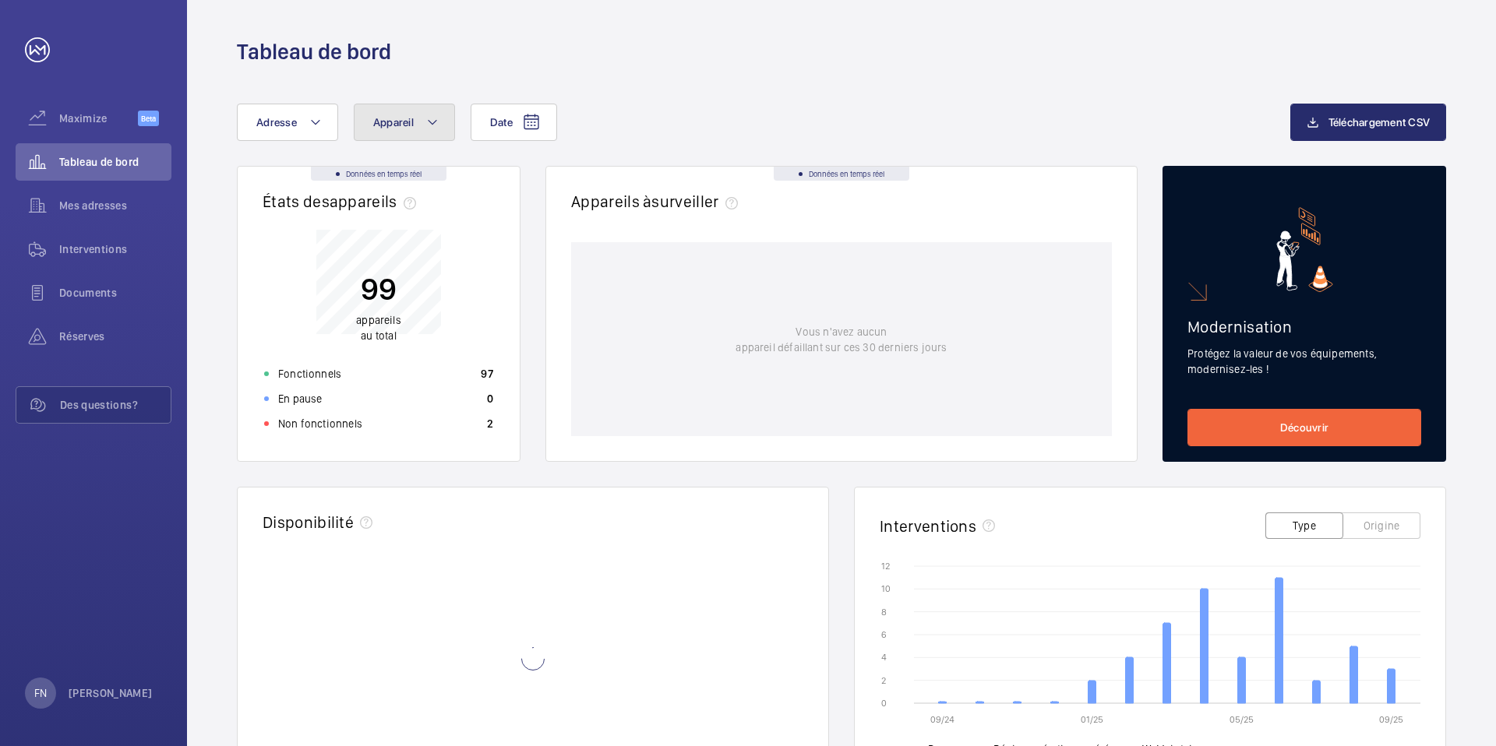
click at [401, 118] on span "Appareil" at bounding box center [393, 122] width 41 height 12
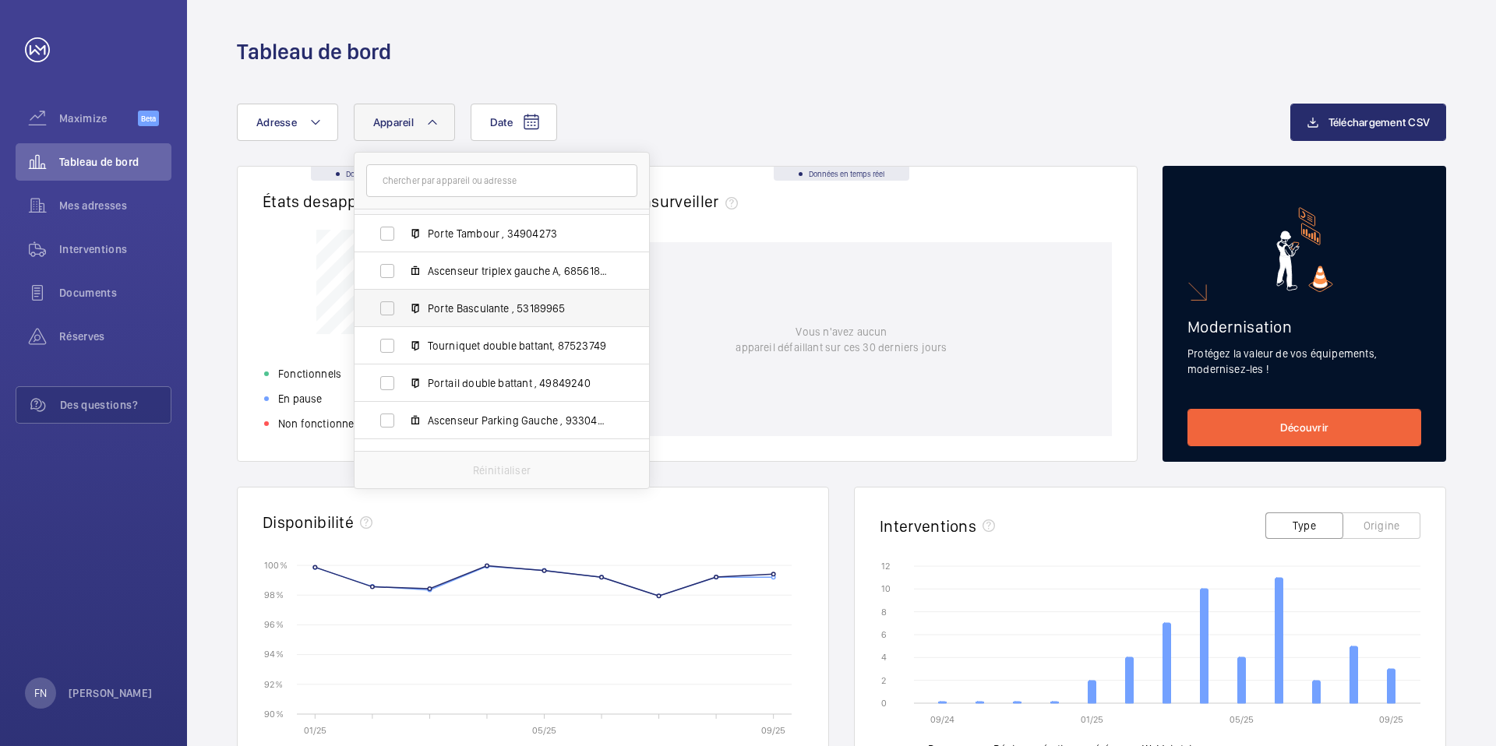
scroll to position [43, 0]
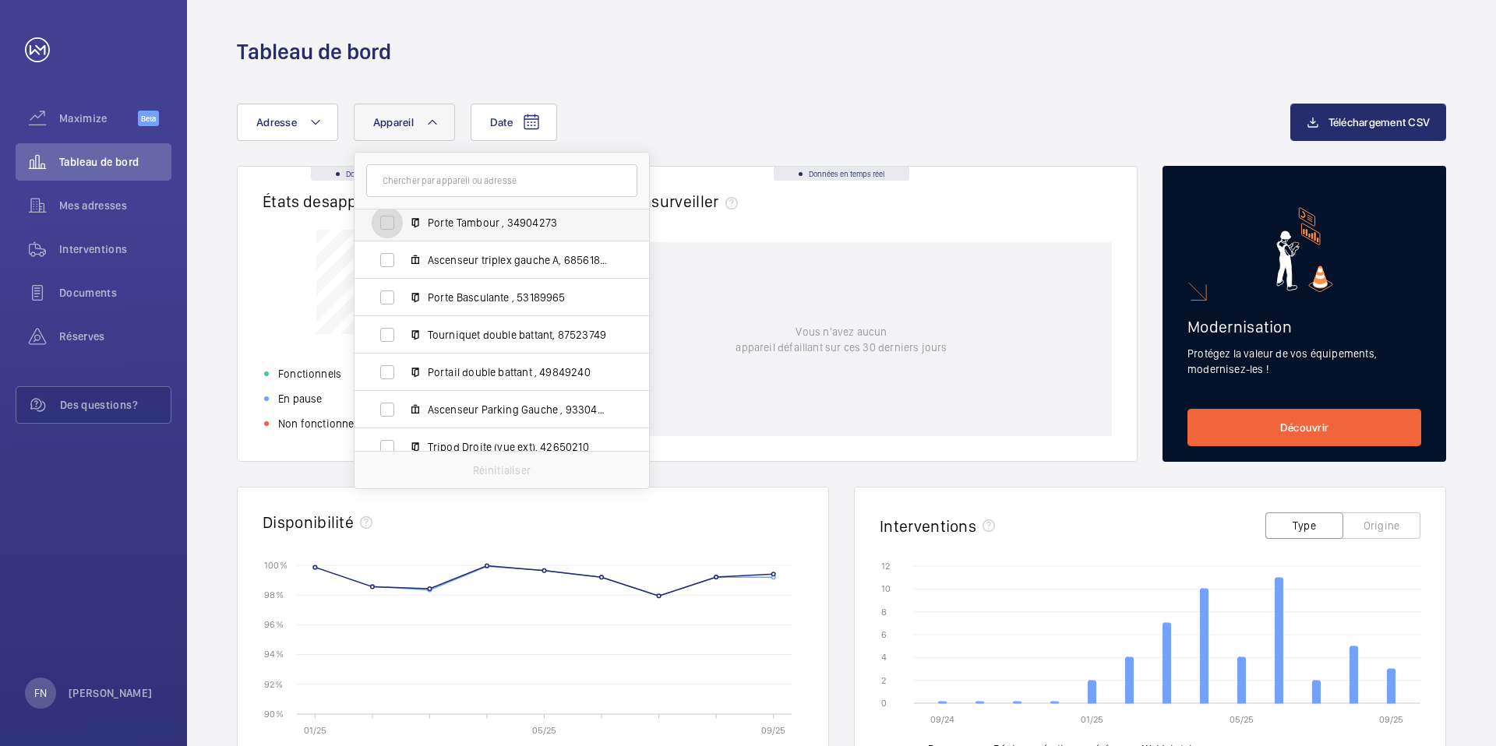
click at [387, 226] on input "Porte Tambour , 34904273" at bounding box center [387, 222] width 31 height 31
checkbox input "true"
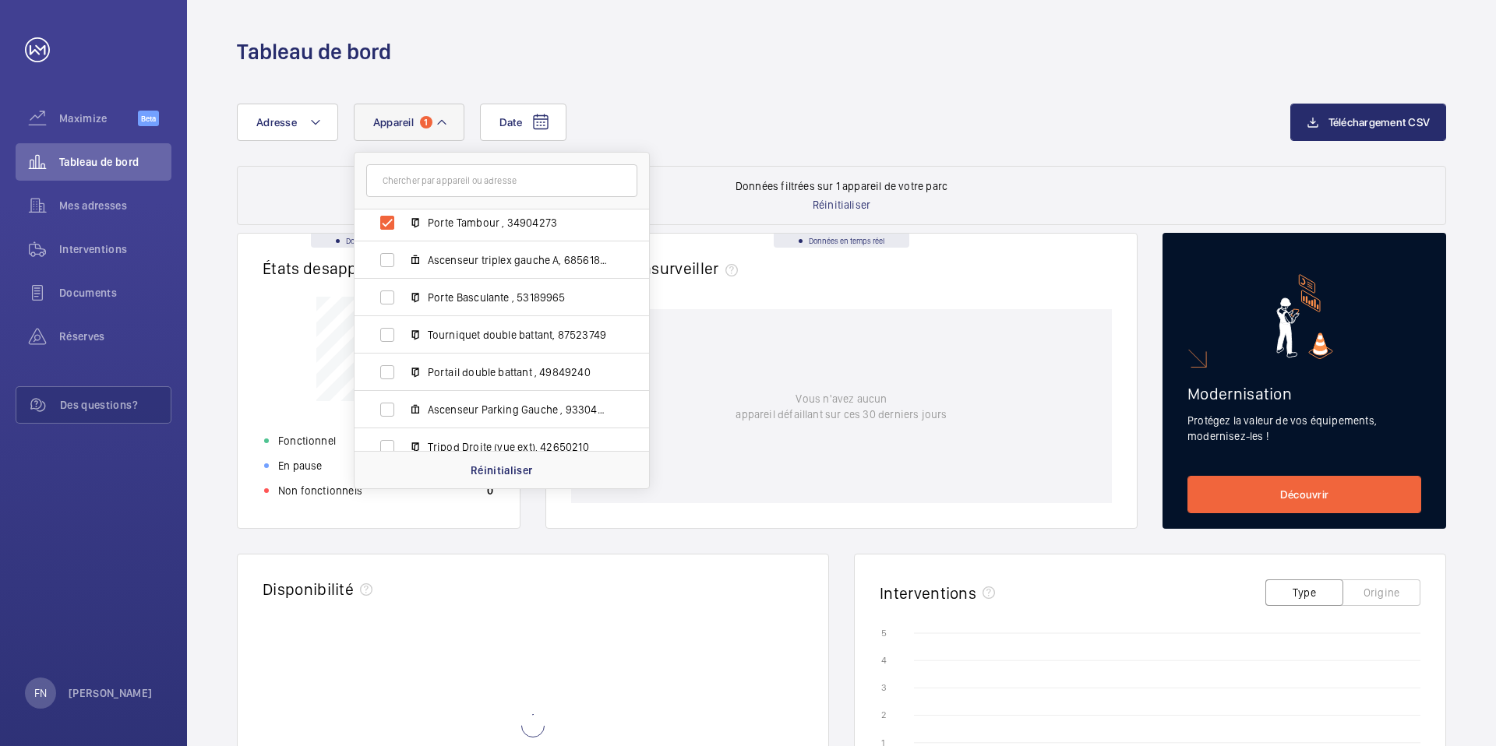
click at [718, 146] on div "Date Adresse Appareil 1 EGIS MONTREUIL - [STREET_ADDRESS][PERSON_NAME] Ascenseu…" at bounding box center [841, 135] width 1209 height 62
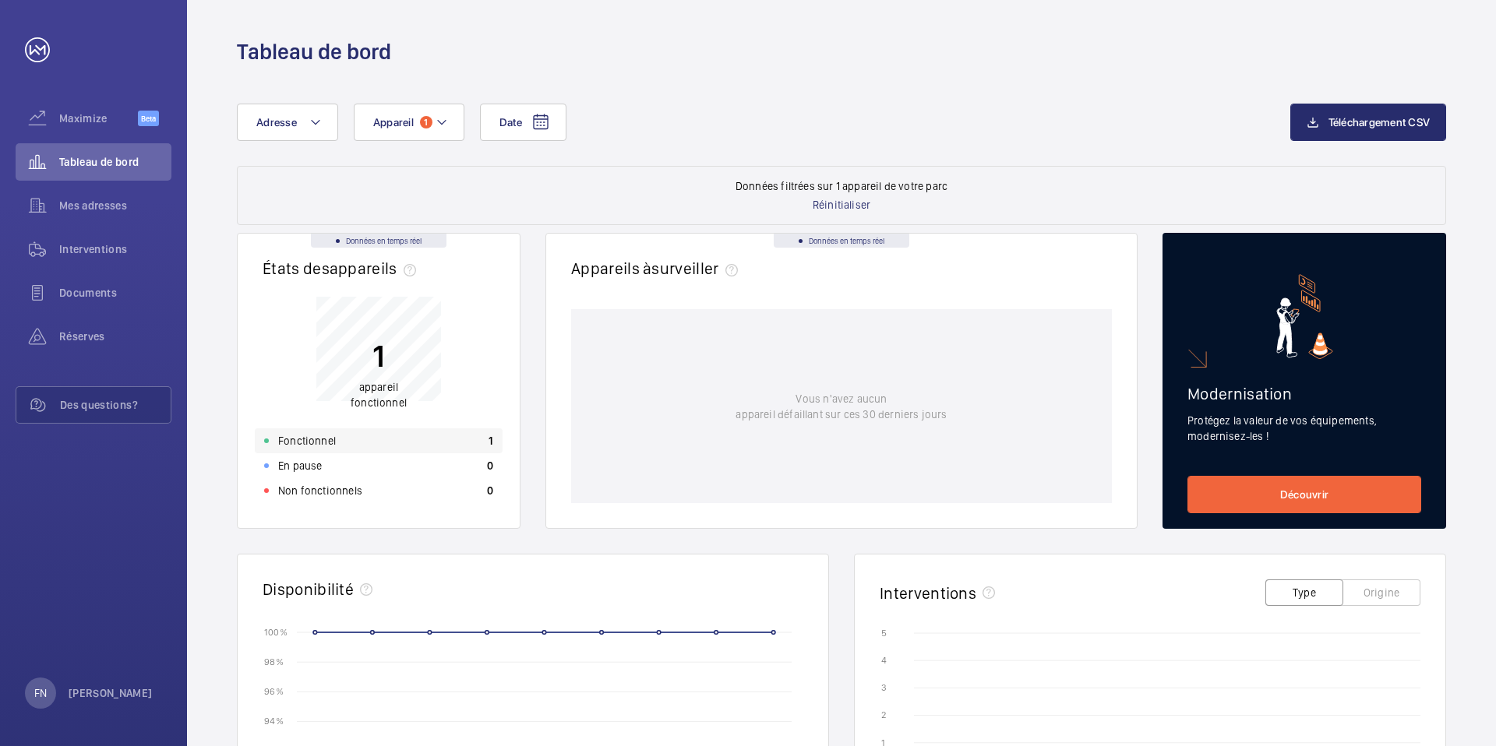
click at [458, 439] on div "Fonctionnel 1" at bounding box center [379, 440] width 248 height 25
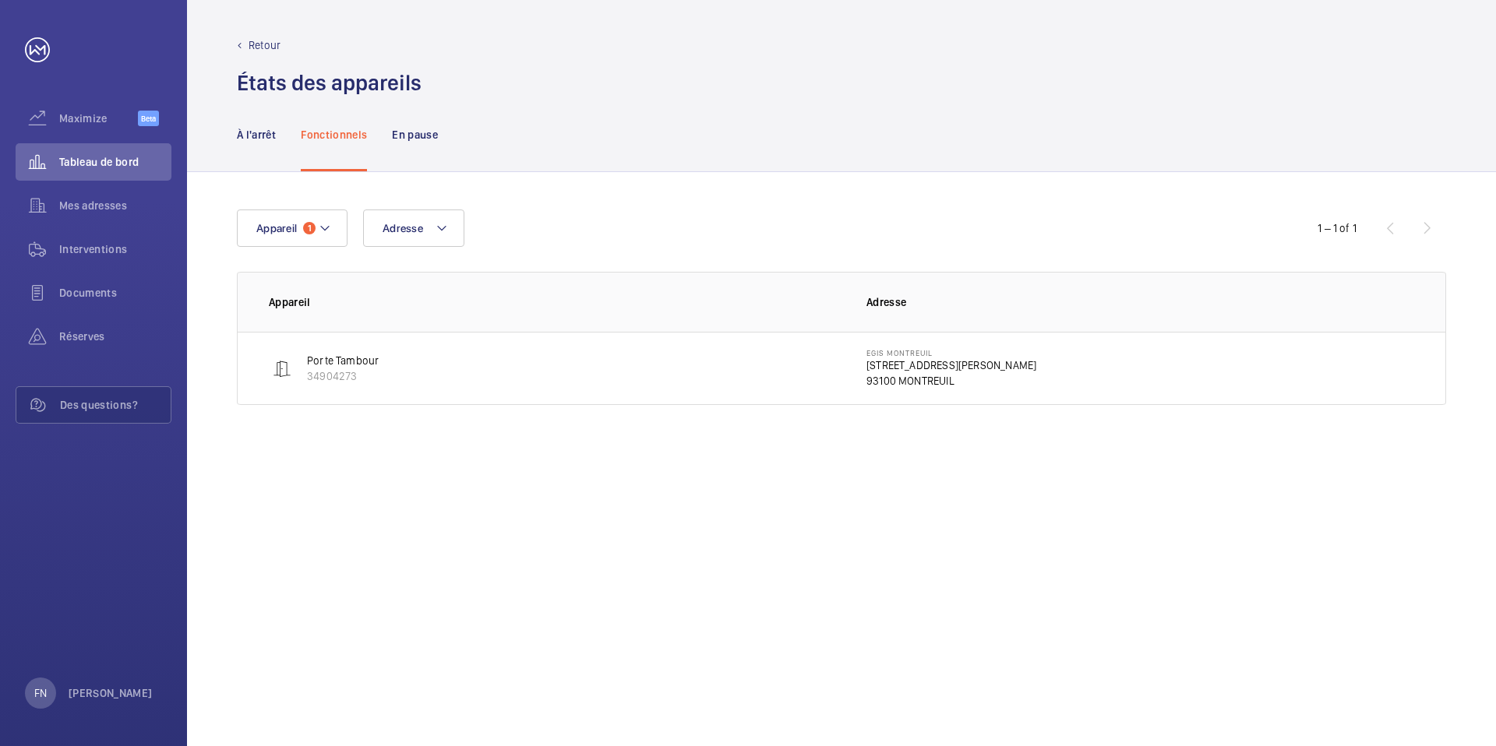
click at [883, 368] on p "[STREET_ADDRESS][PERSON_NAME]" at bounding box center [951, 366] width 170 height 16
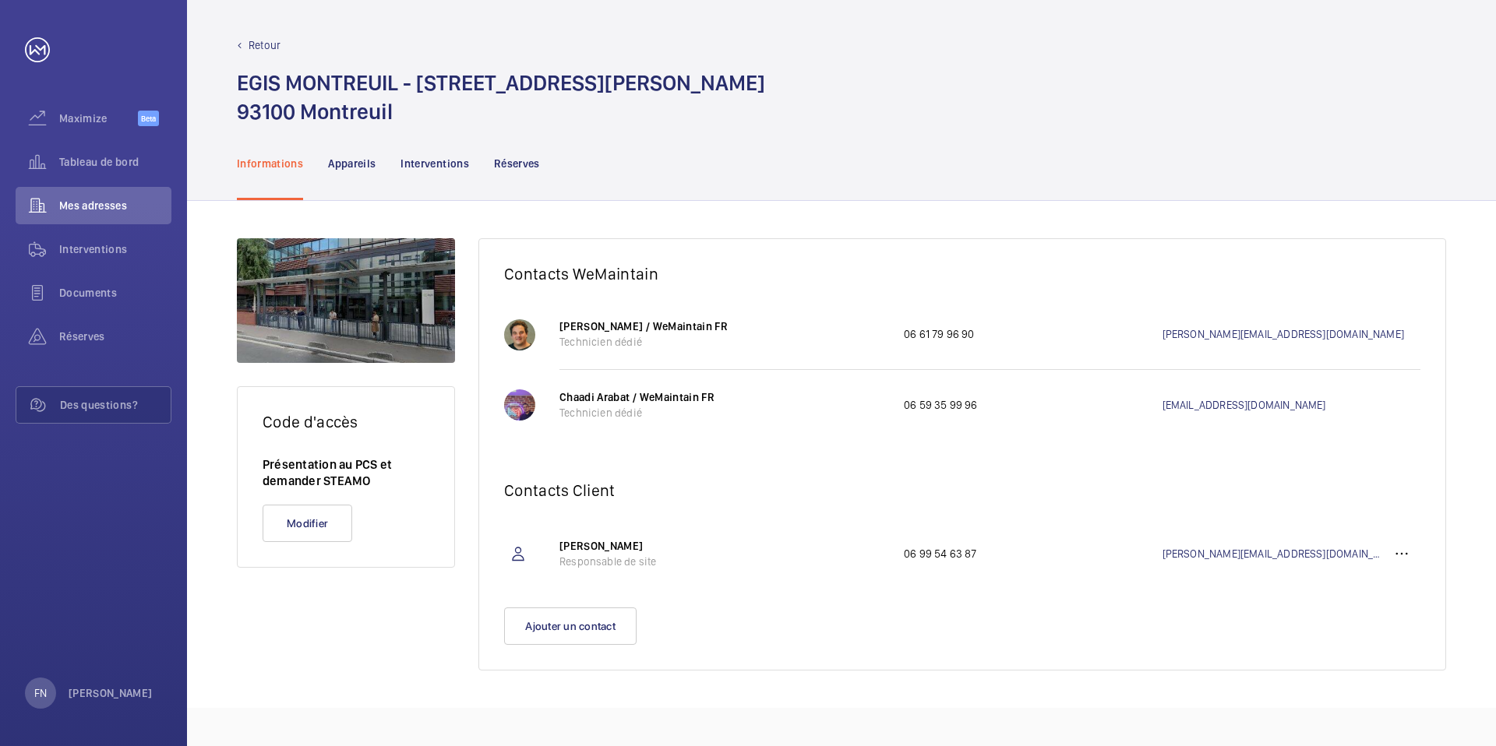
click at [705, 360] on div "[PERSON_NAME] / WeMaintain FR Technicien dédié 06 61 79 96 90 [PERSON_NAME][EMA…" at bounding box center [989, 334] width 861 height 71
click at [360, 160] on p "Appareils" at bounding box center [352, 164] width 48 height 16
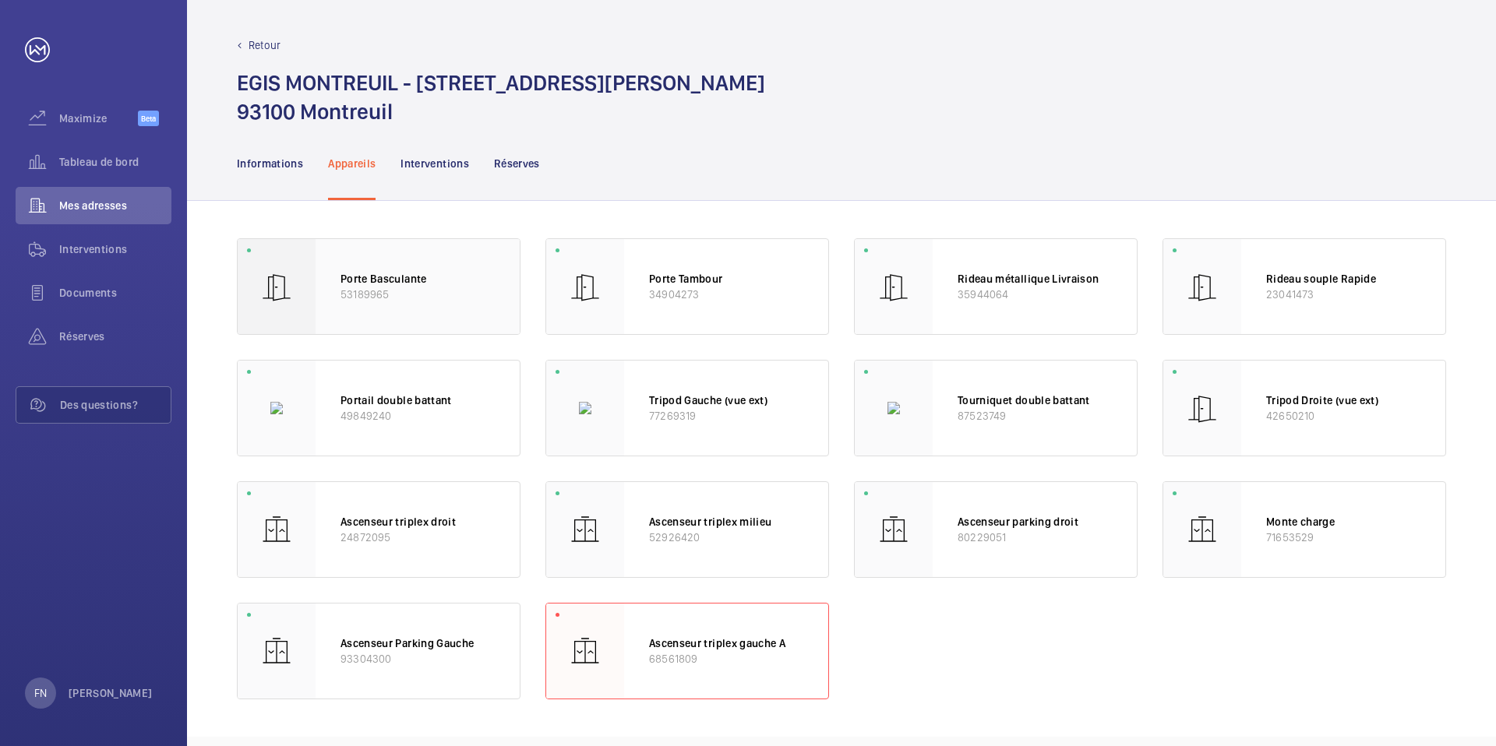
click at [404, 277] on p "Porte Basculante" at bounding box center [417, 279] width 154 height 16
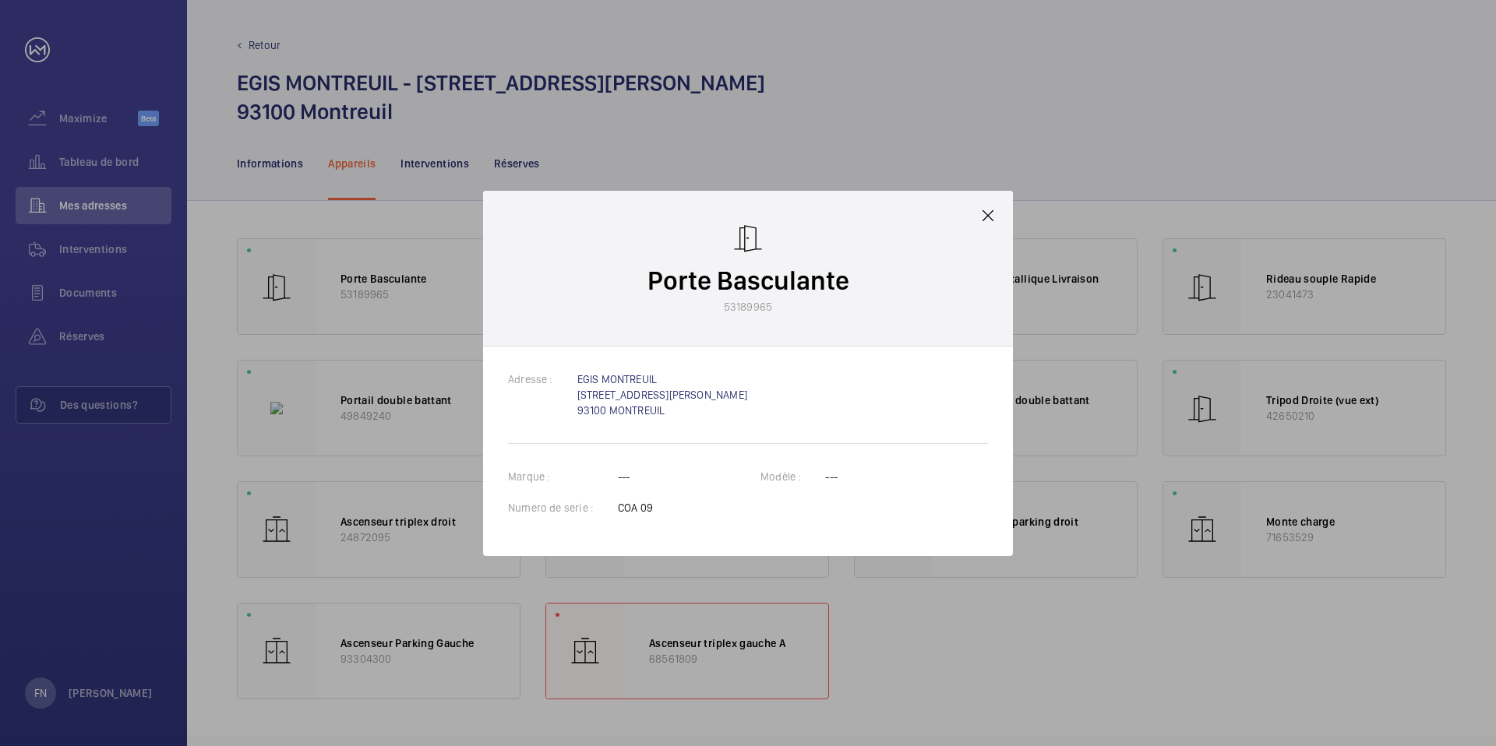
click at [991, 224] on mat-icon at bounding box center [987, 215] width 19 height 19
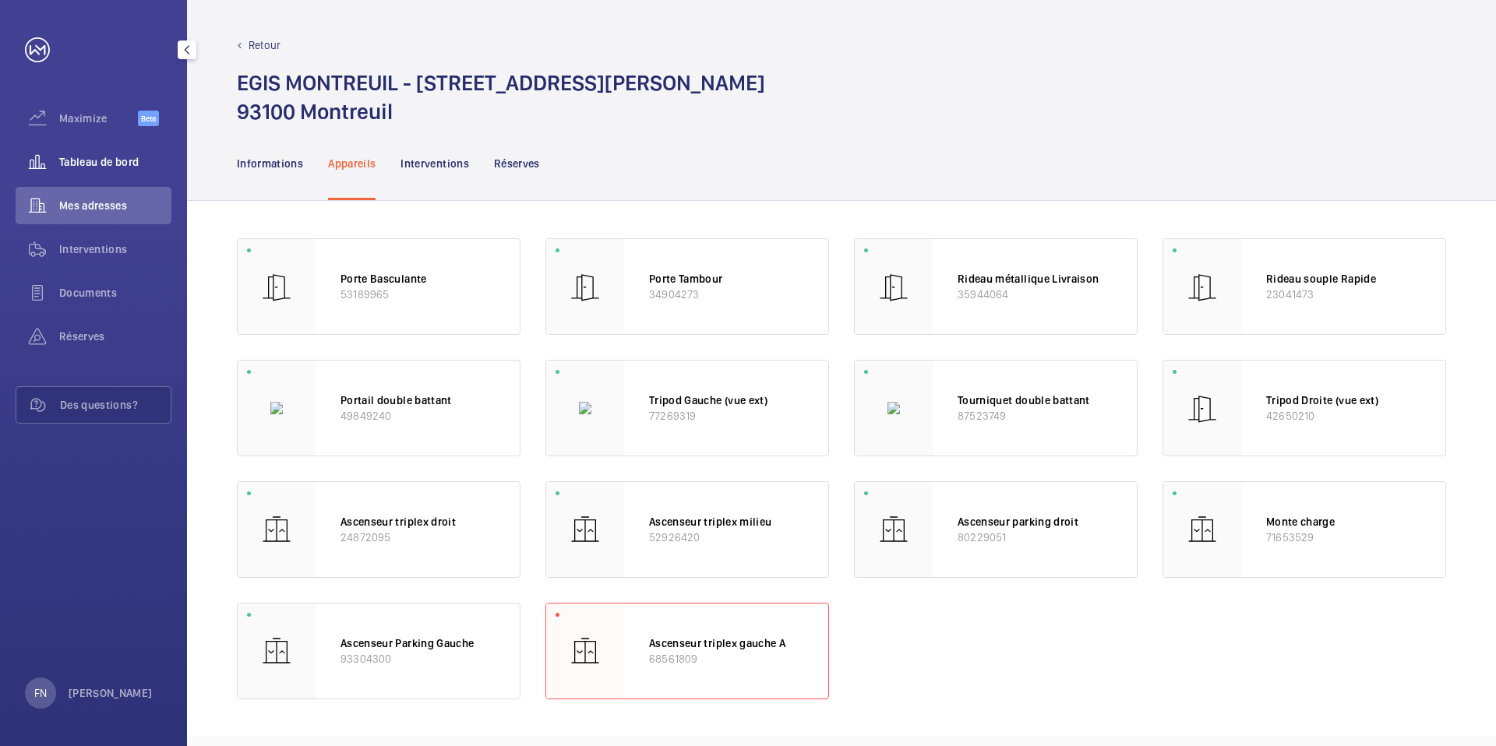
click at [120, 166] on span "Tableau de bord" at bounding box center [115, 162] width 112 height 16
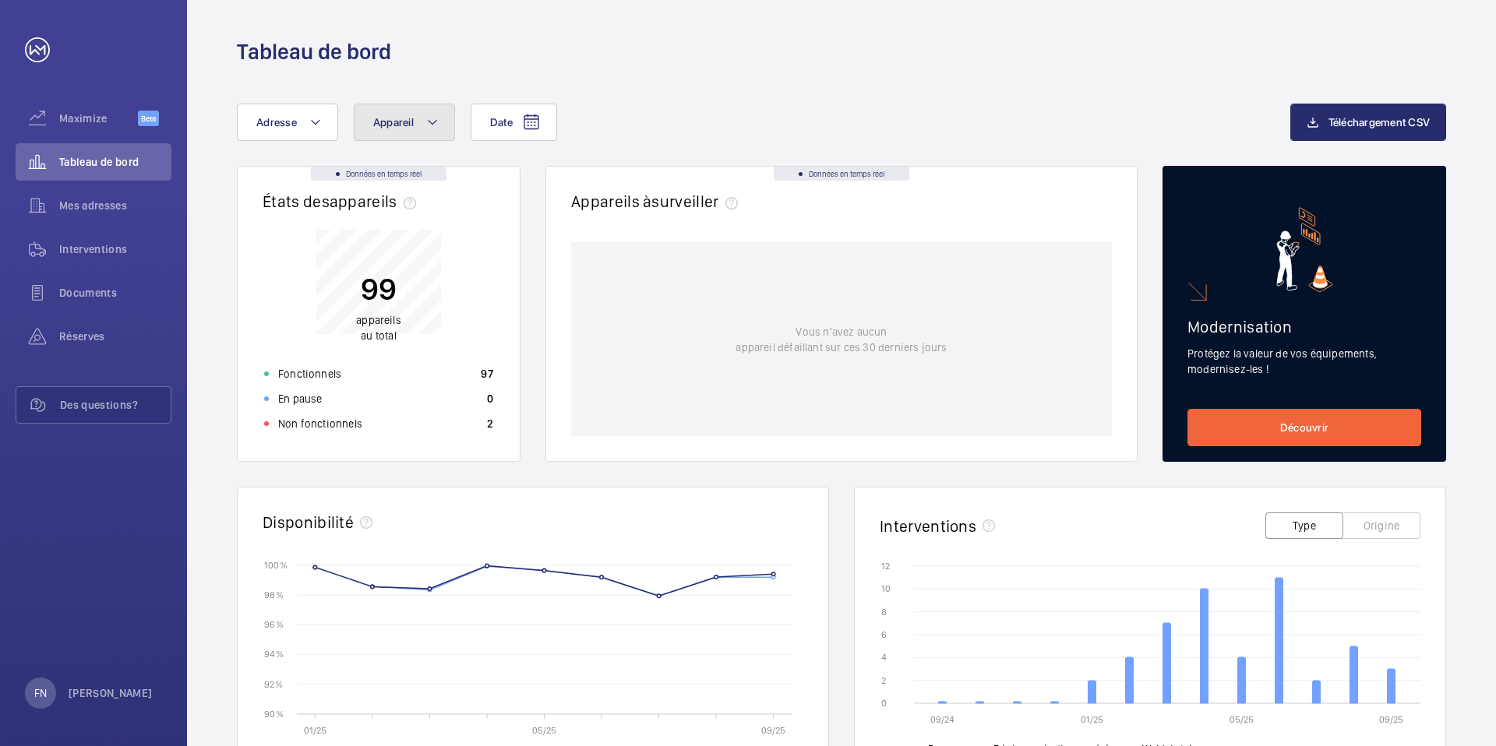
click at [408, 138] on button "Appareil" at bounding box center [404, 122] width 101 height 37
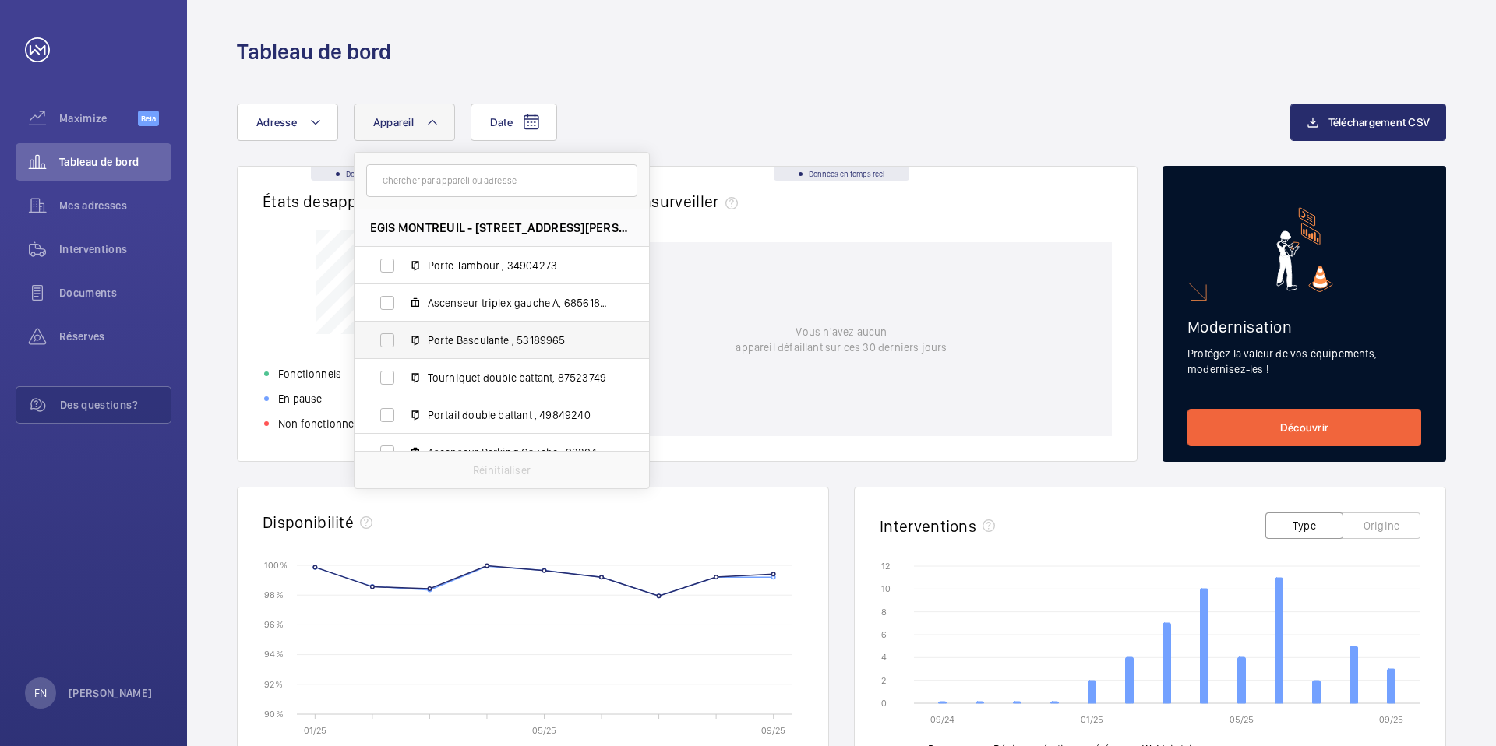
click at [443, 337] on span "Porte Basculante , 53189965" at bounding box center [518, 341] width 181 height 16
click at [403, 337] on input "Porte Basculante , 53189965" at bounding box center [387, 340] width 31 height 31
checkbox input "true"
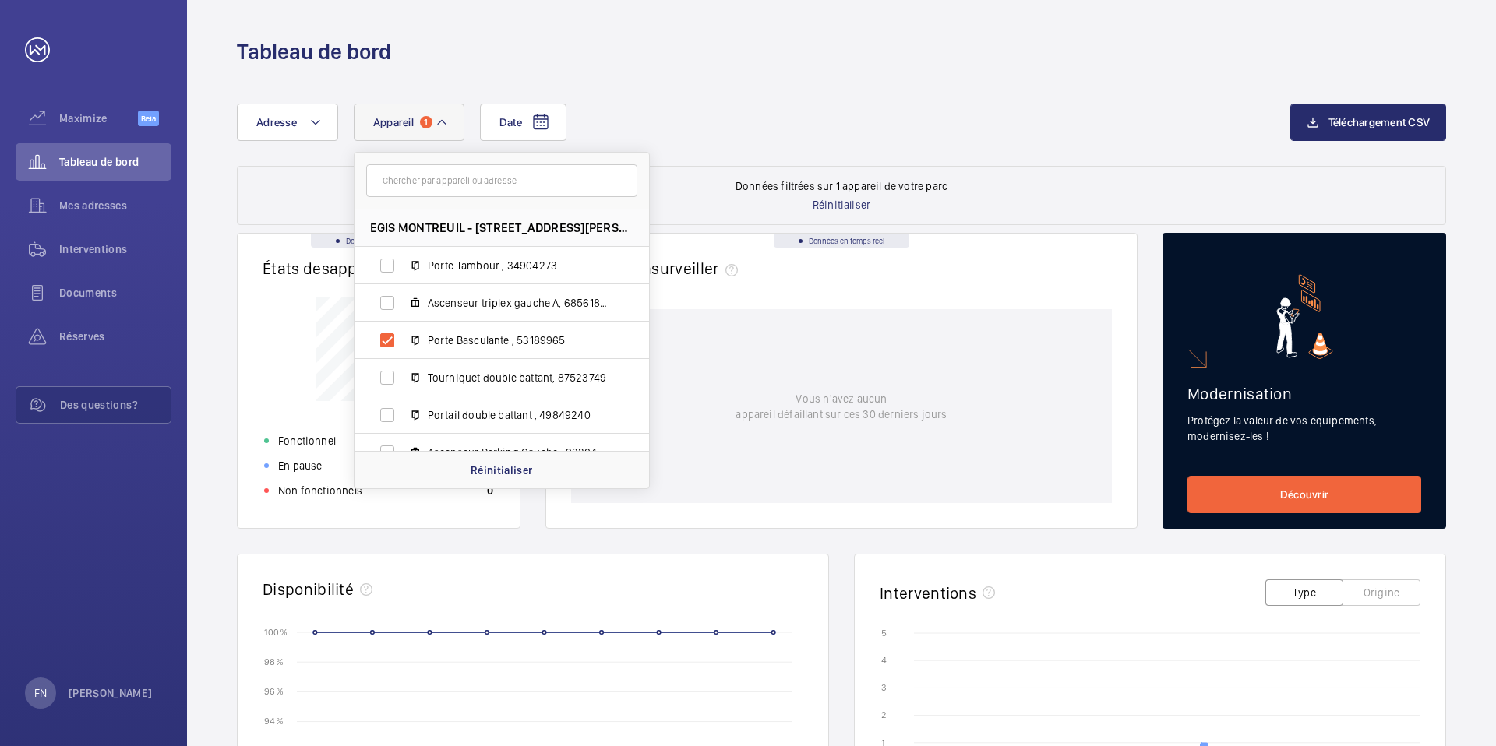
click at [690, 117] on div "Date Adresse Appareil 1 EGIS MONTREUIL - [STREET_ADDRESS][PERSON_NAME] Ascenseu…" at bounding box center [763, 122] width 1053 height 37
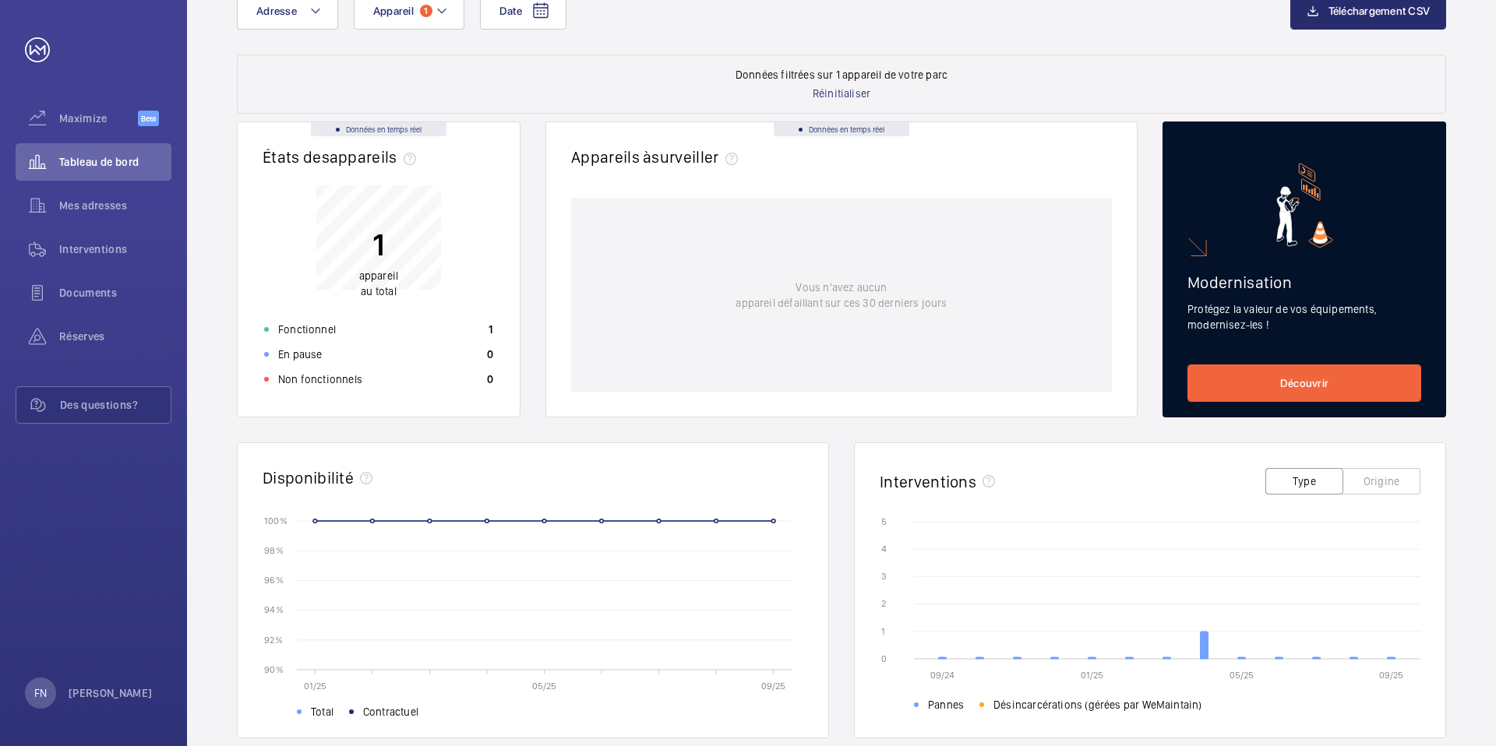
scroll to position [127, 0]
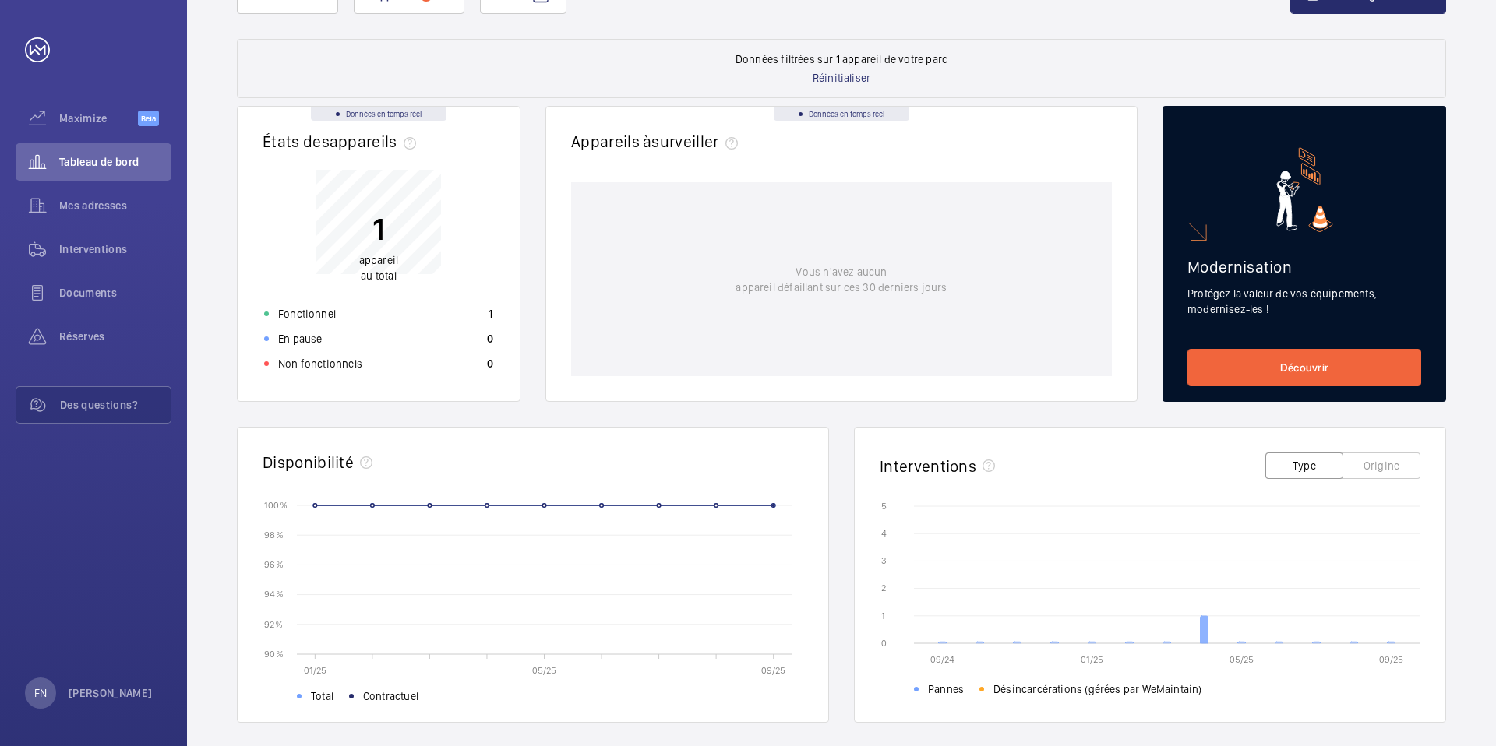
click at [1144, 555] on icon at bounding box center [1204, 629] width 8 height 27
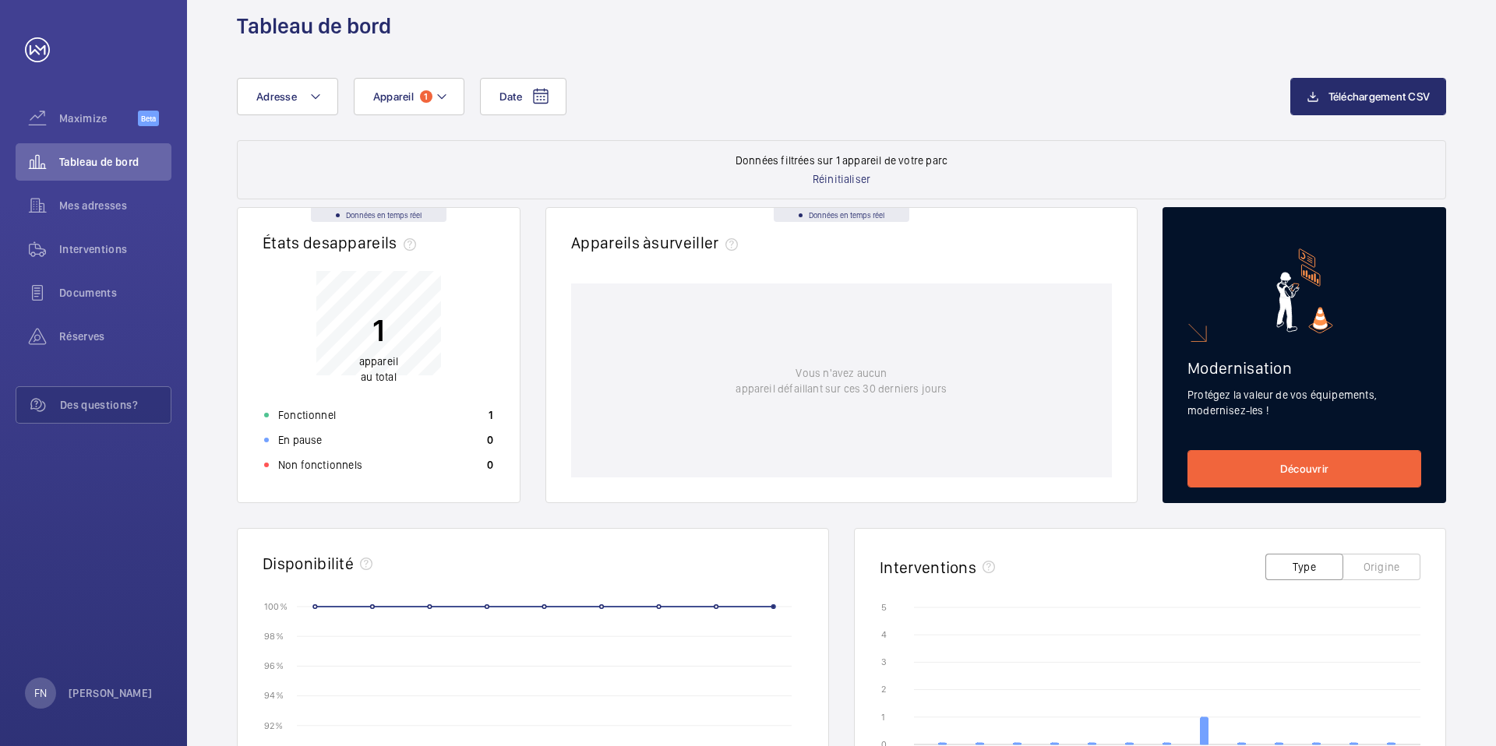
scroll to position [0, 0]
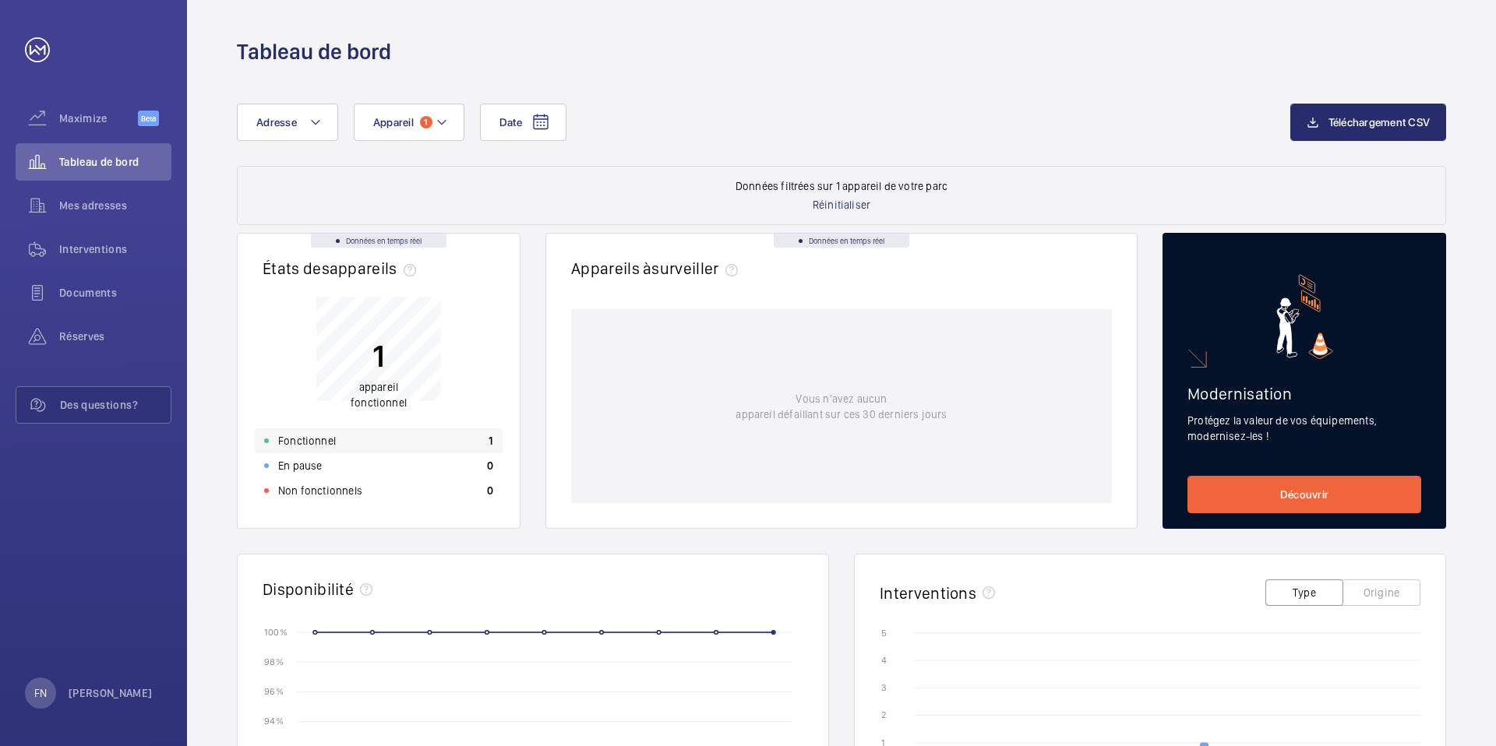
click at [457, 433] on div "Fonctionnel 1" at bounding box center [379, 440] width 248 height 25
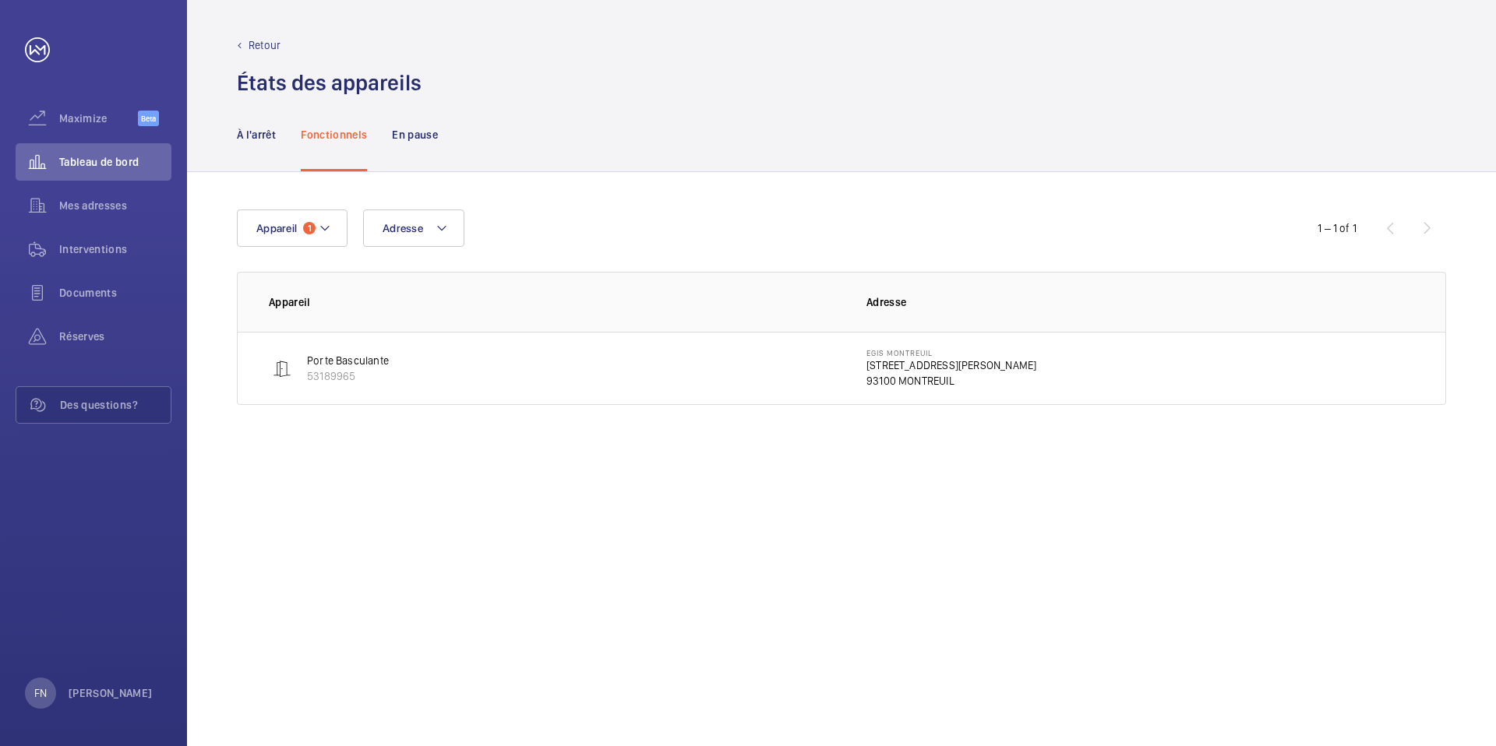
click at [443, 379] on td "Porte Basculante 53189965" at bounding box center [540, 368] width 604 height 73
click at [351, 363] on p "Porte Basculante" at bounding box center [348, 361] width 82 height 16
click at [270, 143] on div "À l'arrêt" at bounding box center [256, 134] width 39 height 74
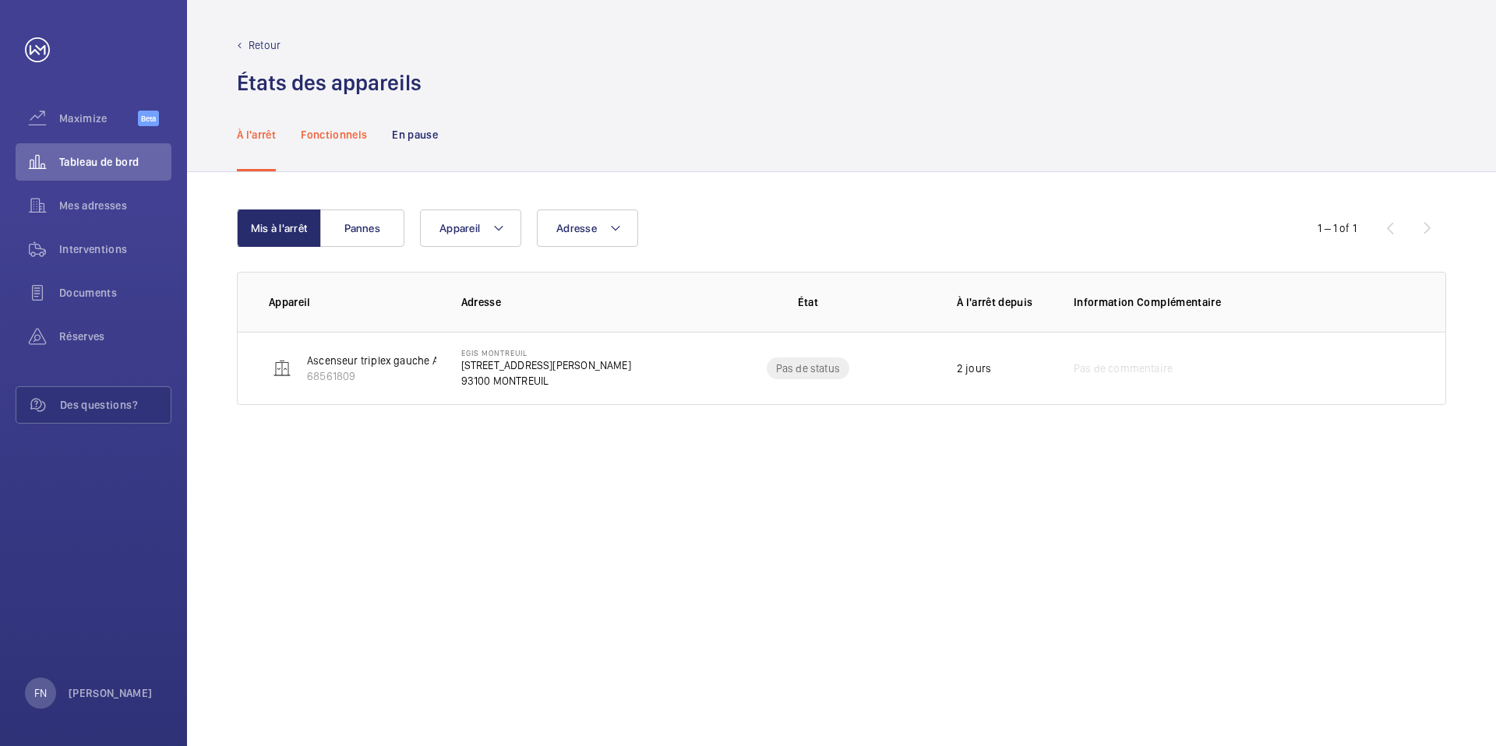
click at [318, 136] on p "Fonctionnels" at bounding box center [334, 135] width 66 height 16
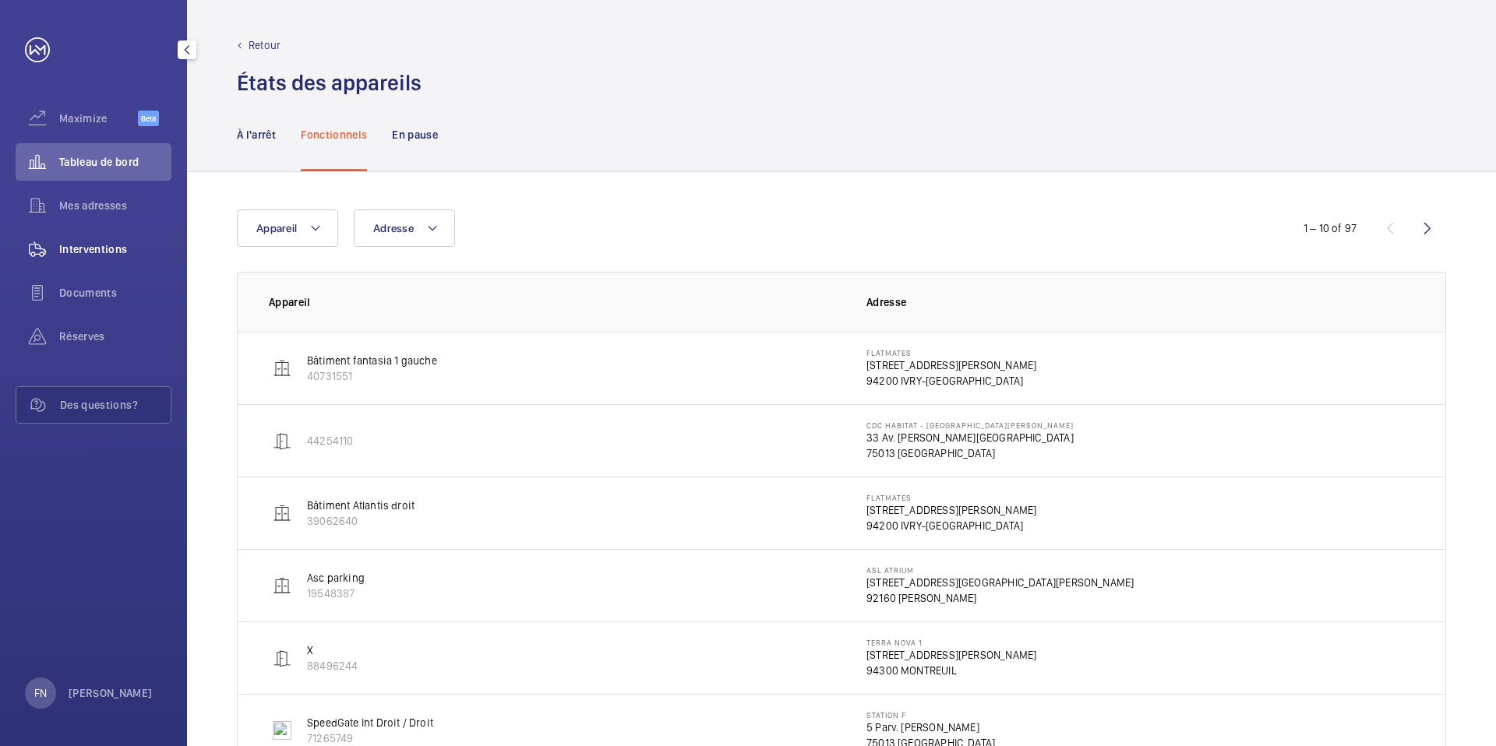
click at [134, 255] on span "Interventions" at bounding box center [115, 249] width 112 height 16
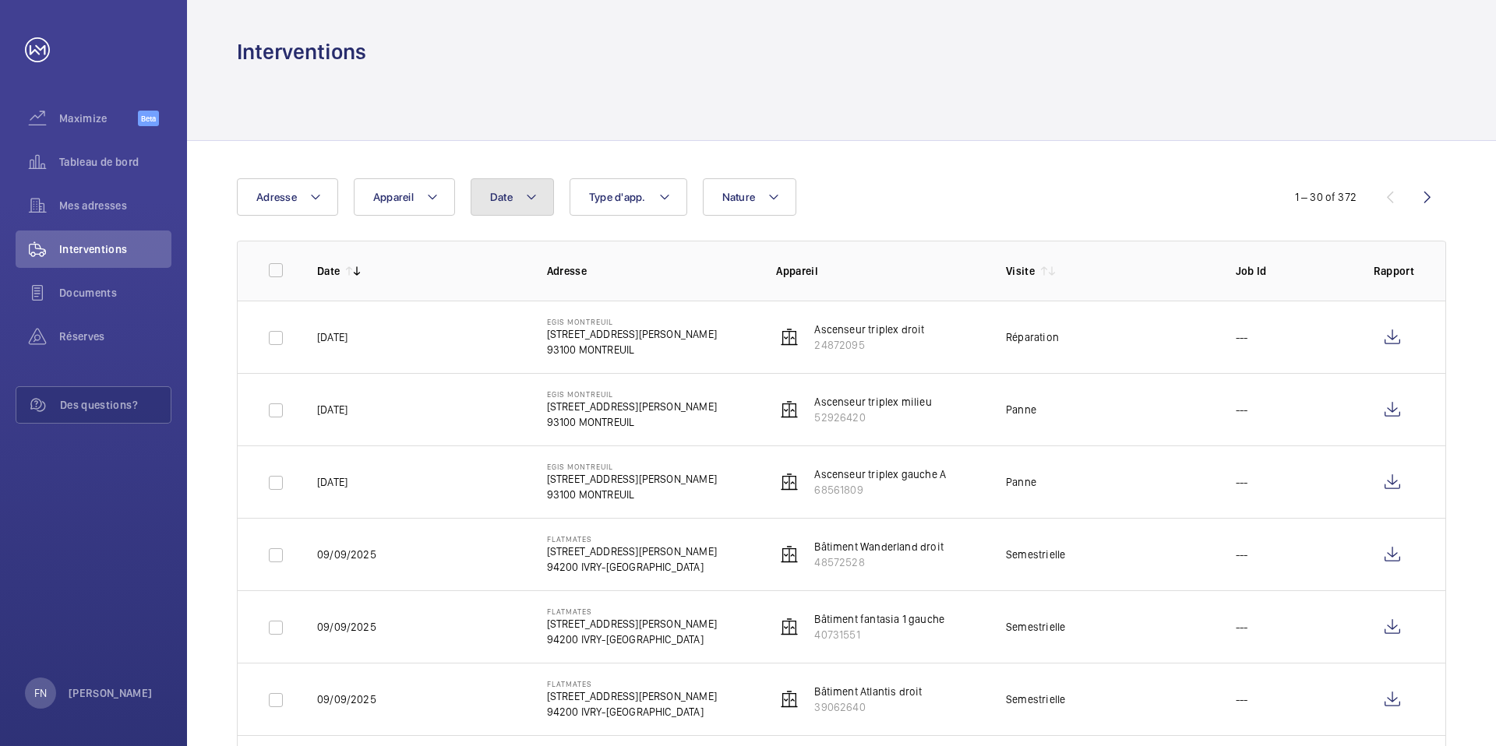
click at [526, 199] on mat-icon at bounding box center [531, 197] width 12 height 19
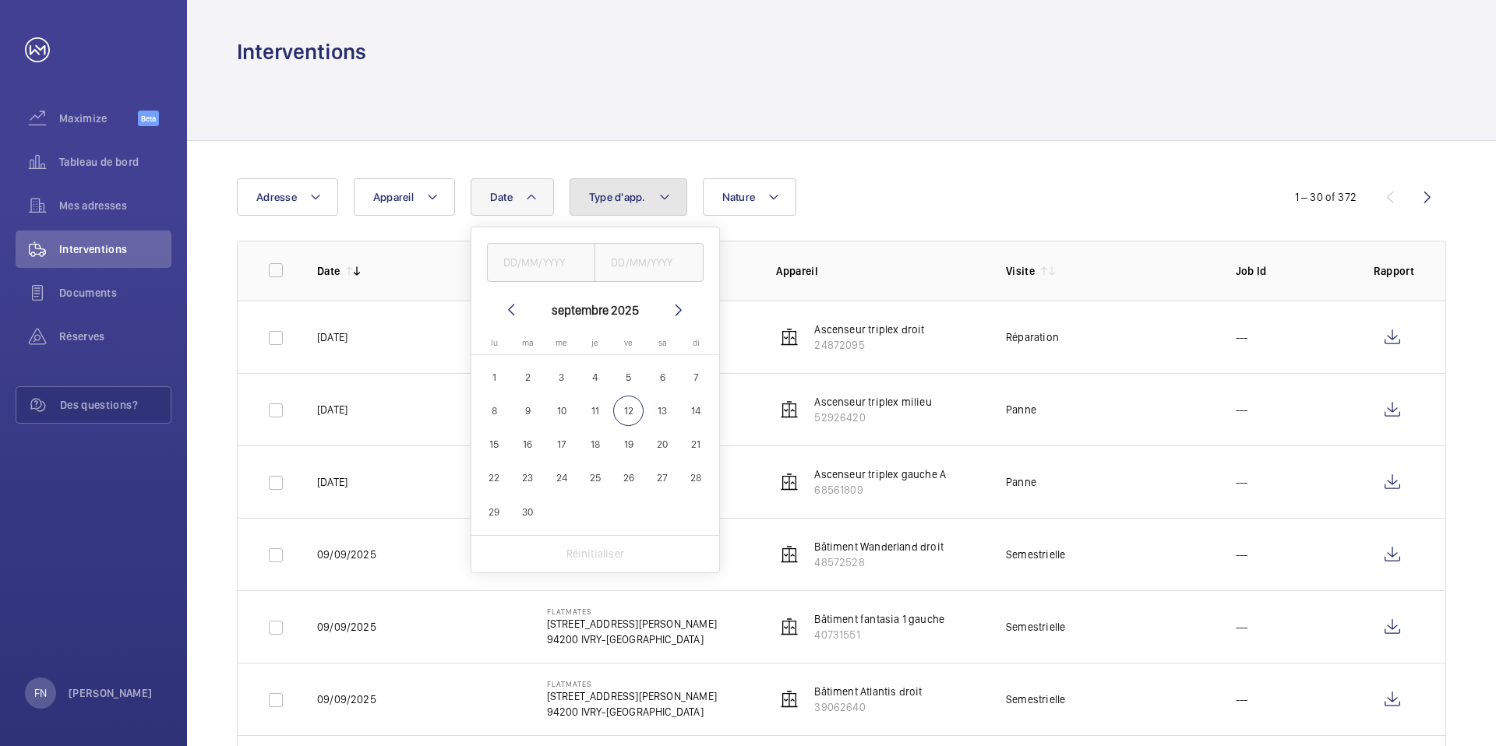
click at [606, 203] on button "Type d'app." at bounding box center [628, 196] width 118 height 37
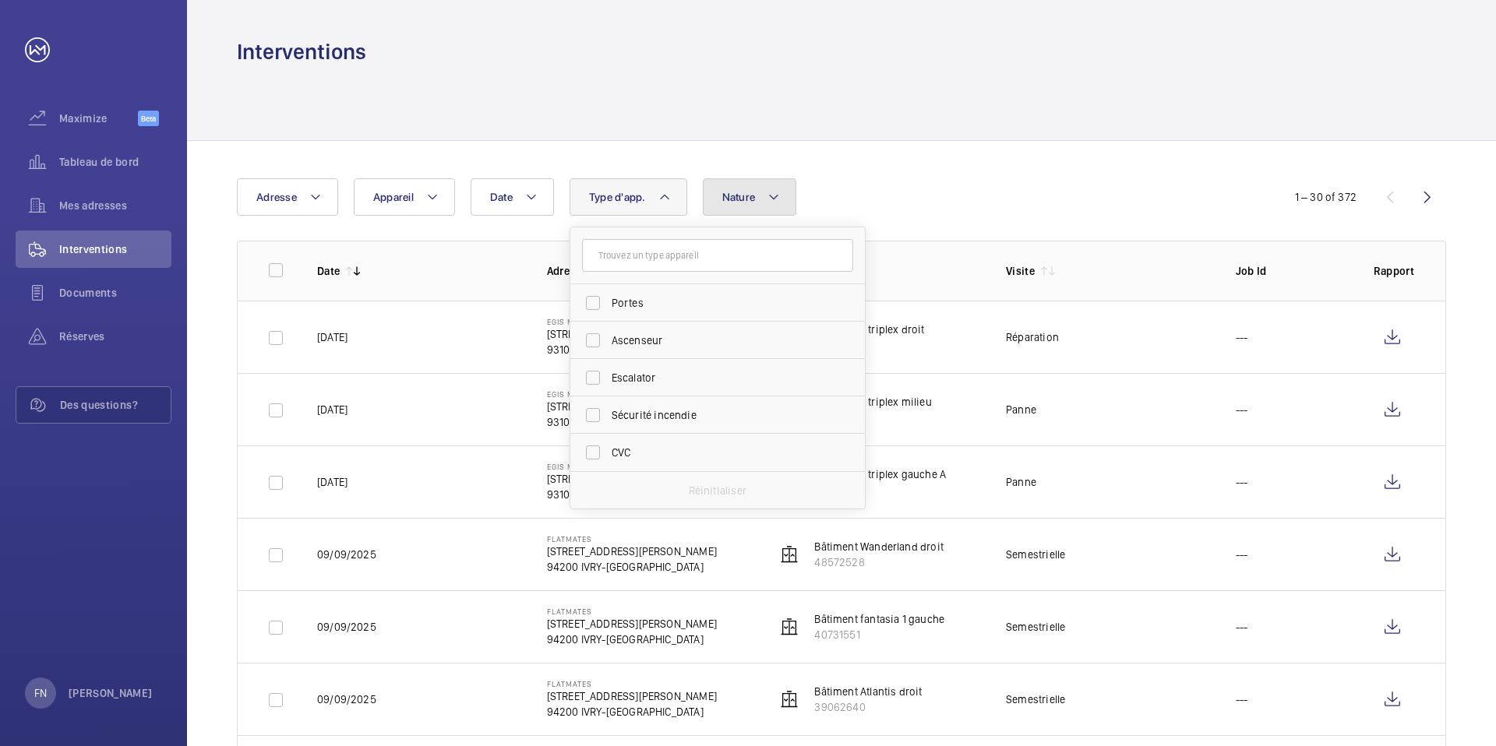
click at [736, 209] on button "Nature" at bounding box center [750, 196] width 94 height 37
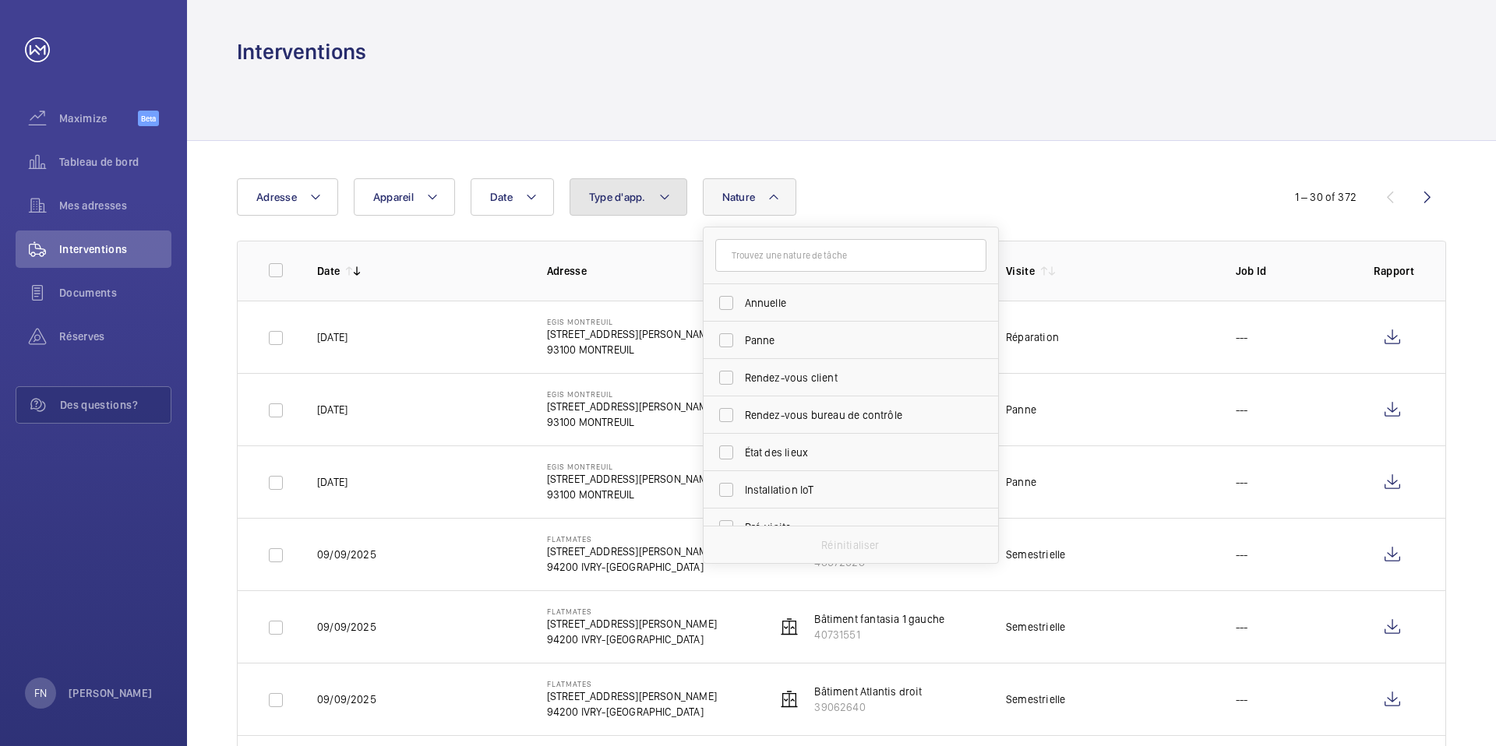
click at [650, 195] on button "Type d'app." at bounding box center [628, 196] width 118 height 37
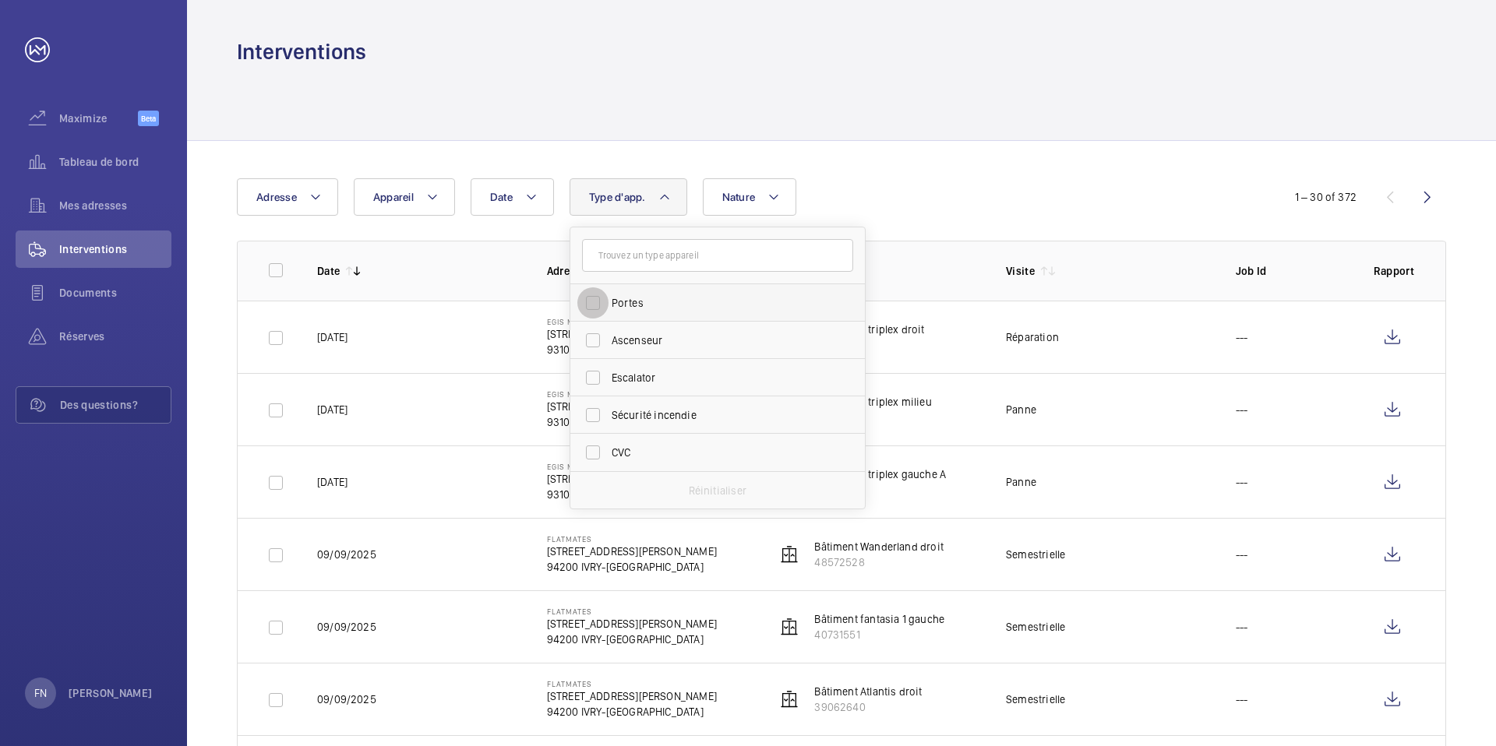
click at [598, 304] on input "Portes" at bounding box center [592, 302] width 31 height 31
checkbox input "true"
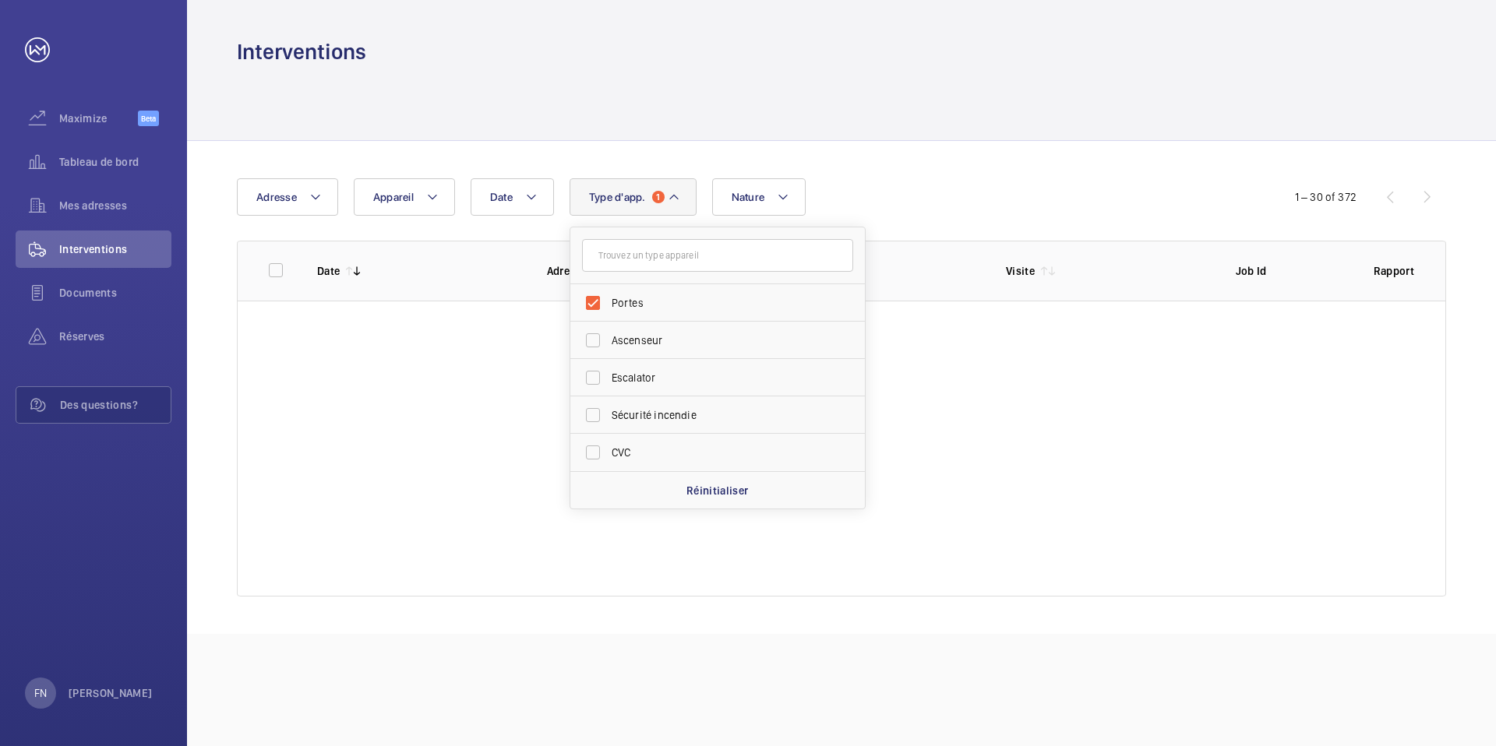
click at [737, 218] on wm-front-table "Date Adresse Appareil Type d'app. 1 Portes Ascenseur Escalator Sécurité incendi…" at bounding box center [841, 387] width 1209 height 418
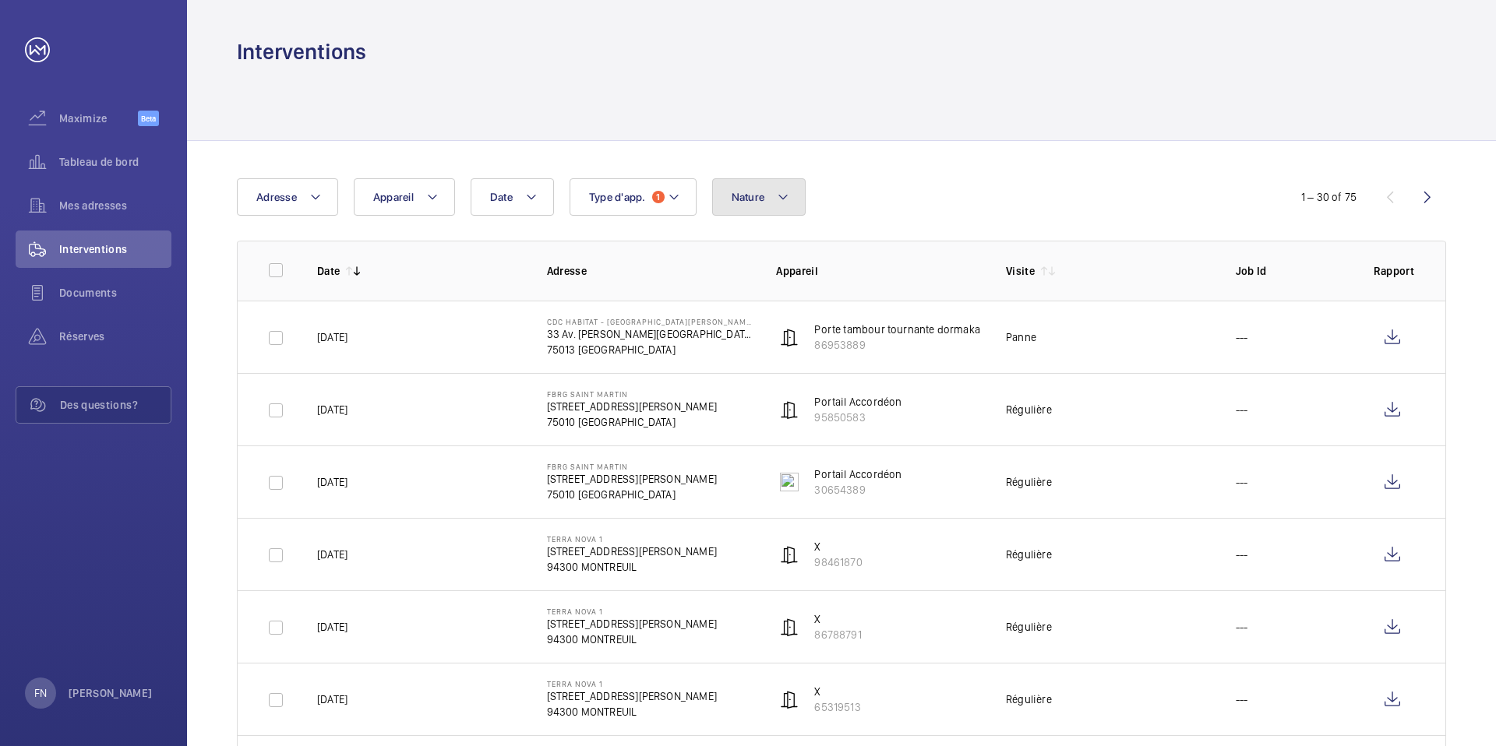
click at [746, 208] on button "Nature" at bounding box center [759, 196] width 94 height 37
